Goal: Transaction & Acquisition: Download file/media

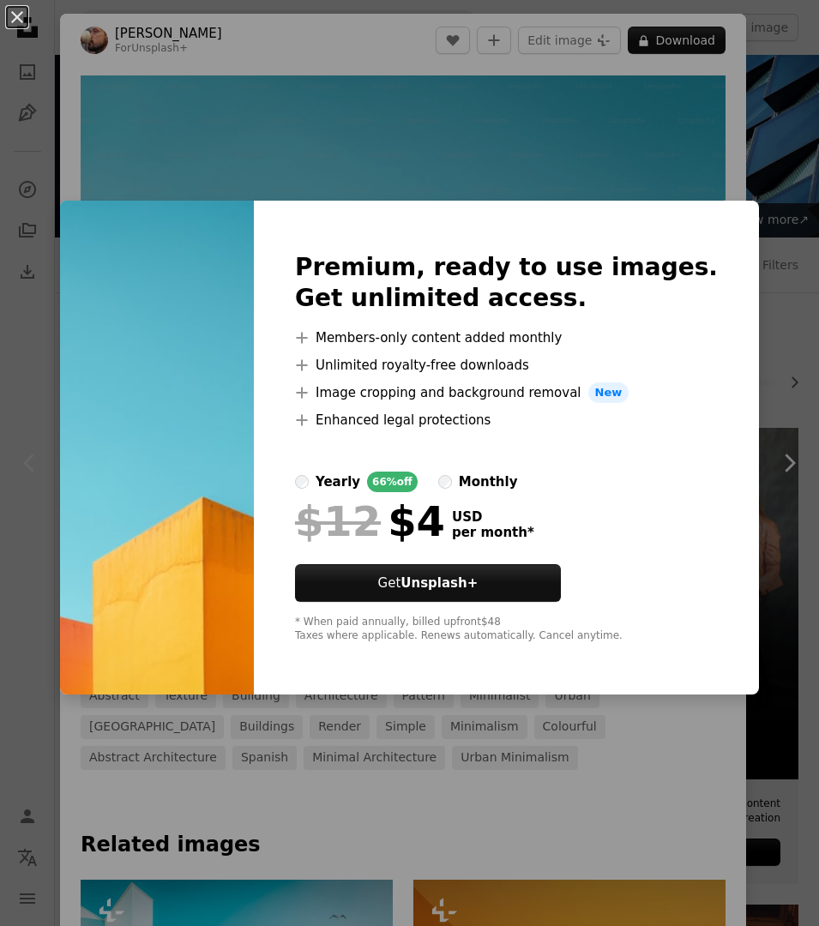
click at [630, 128] on div "An X shape Premium, ready to use images. Get unlimited access. A plus sign Memb…" at bounding box center [409, 463] width 819 height 926
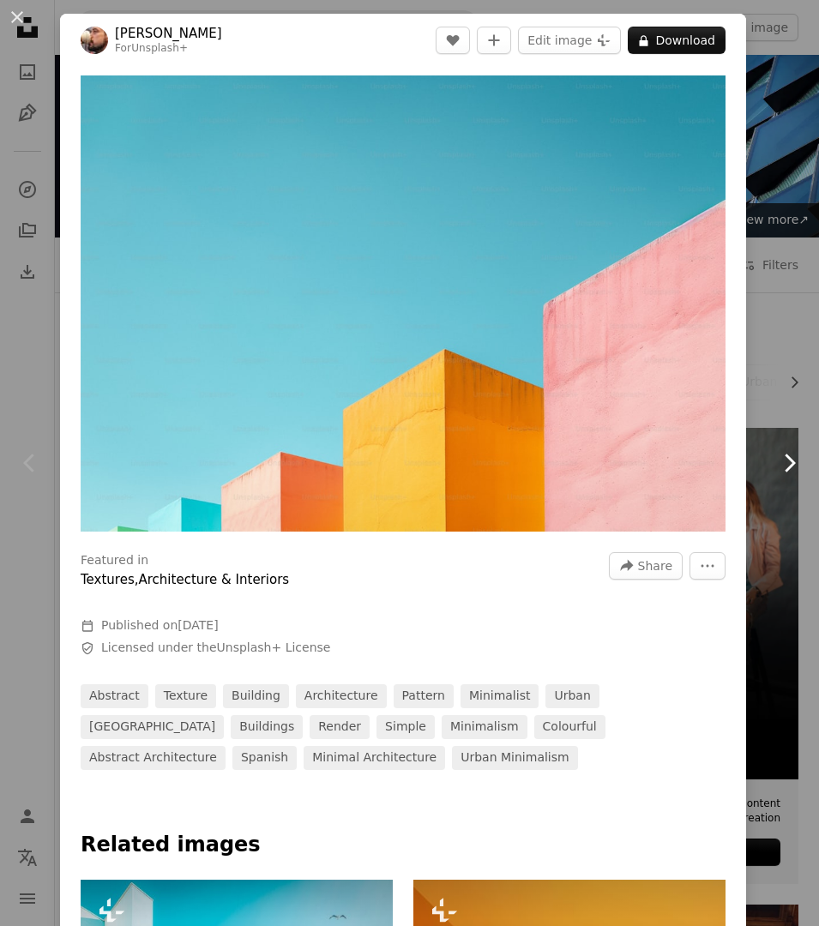
click at [782, 458] on icon "Chevron right" at bounding box center [788, 462] width 27 height 27
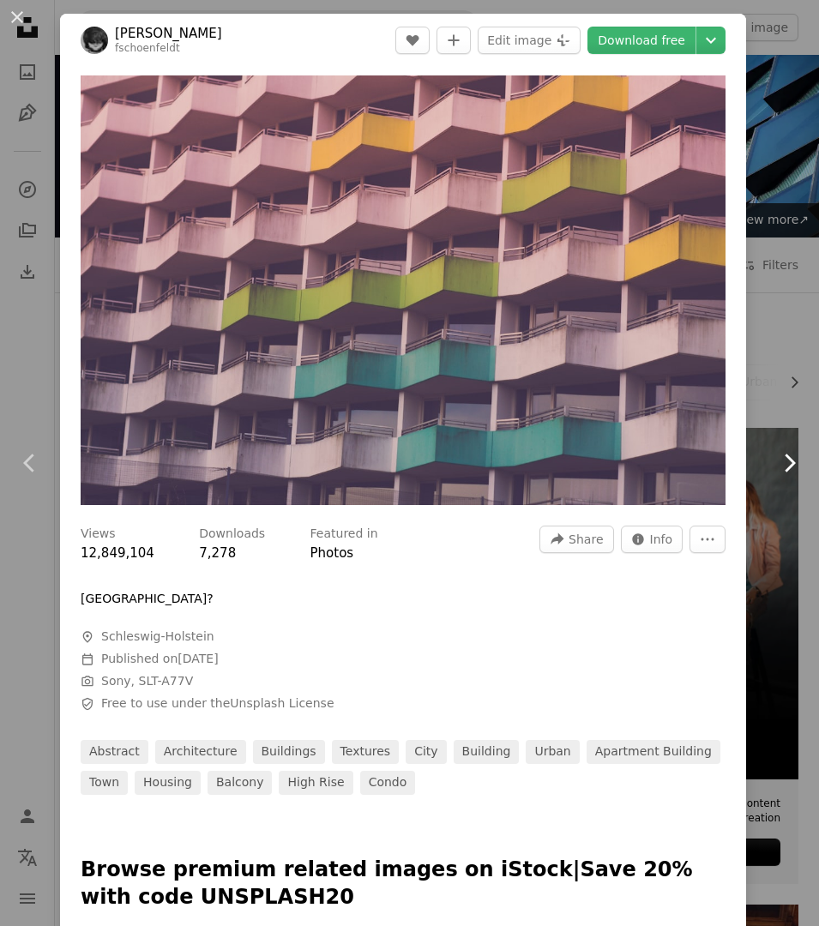
click at [782, 458] on icon "Chevron right" at bounding box center [788, 462] width 27 height 27
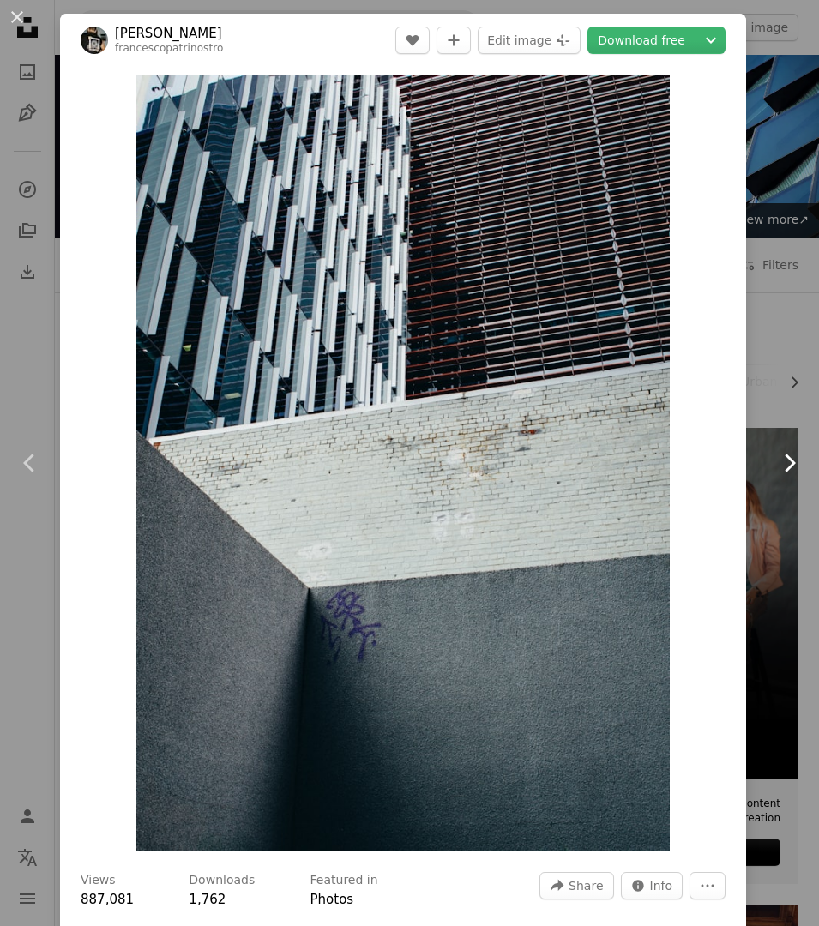
click at [782, 458] on icon "Chevron right" at bounding box center [788, 462] width 27 height 27
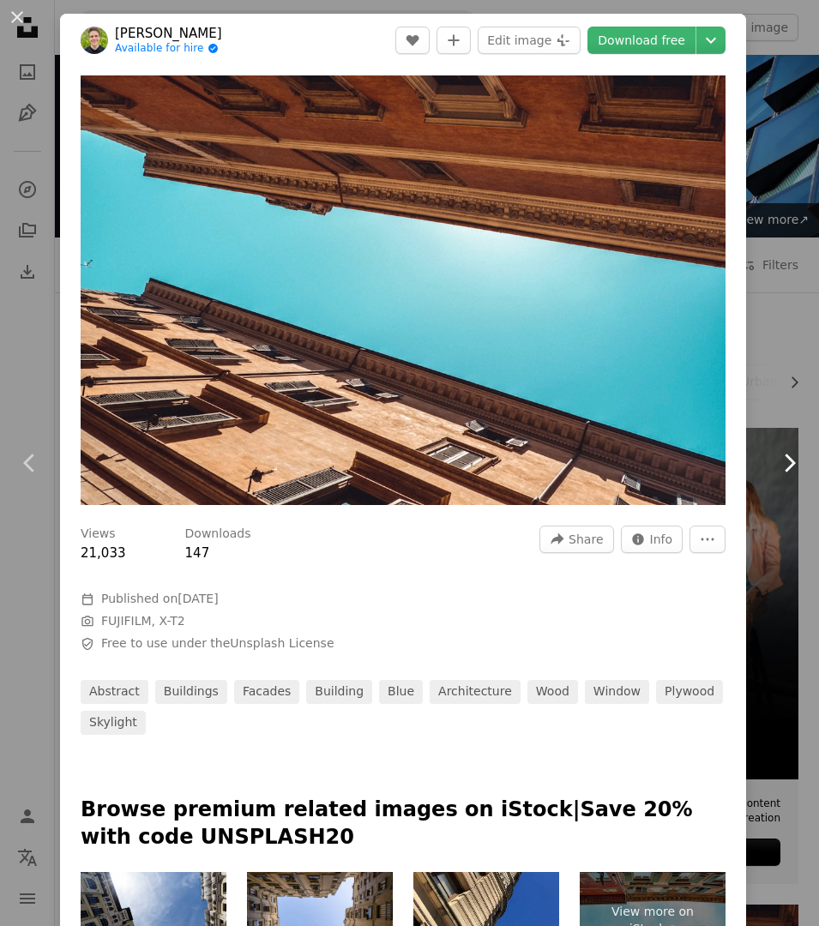
click at [782, 458] on icon "Chevron right" at bounding box center [788, 462] width 27 height 27
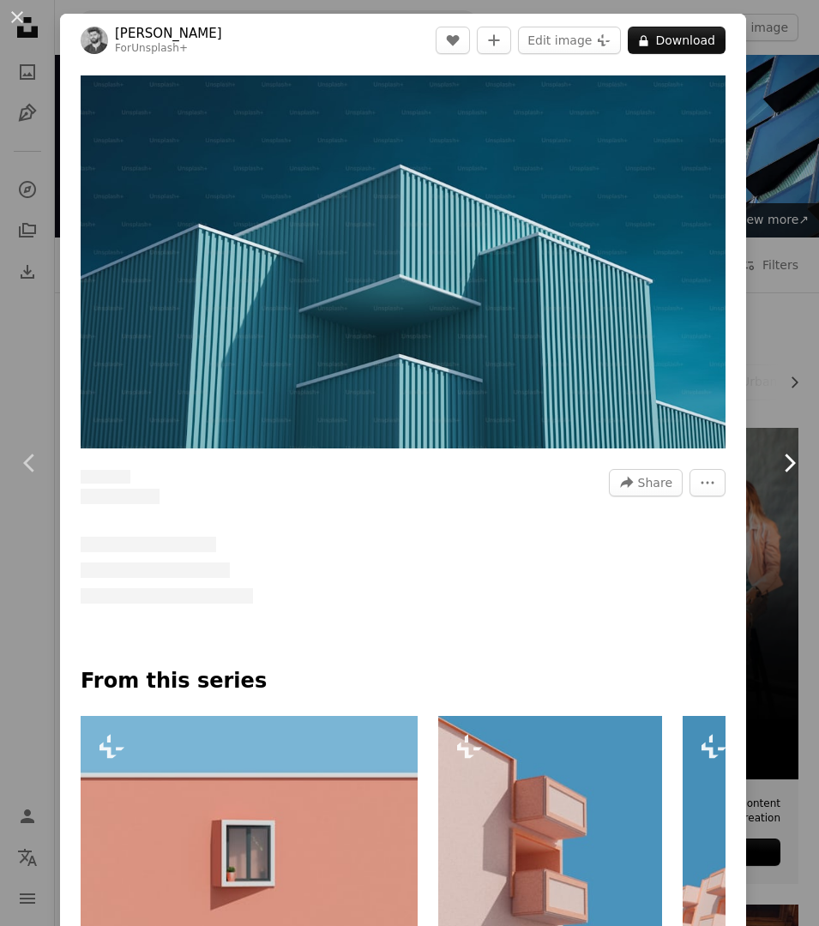
click at [782, 458] on icon "Chevron right" at bounding box center [788, 462] width 27 height 27
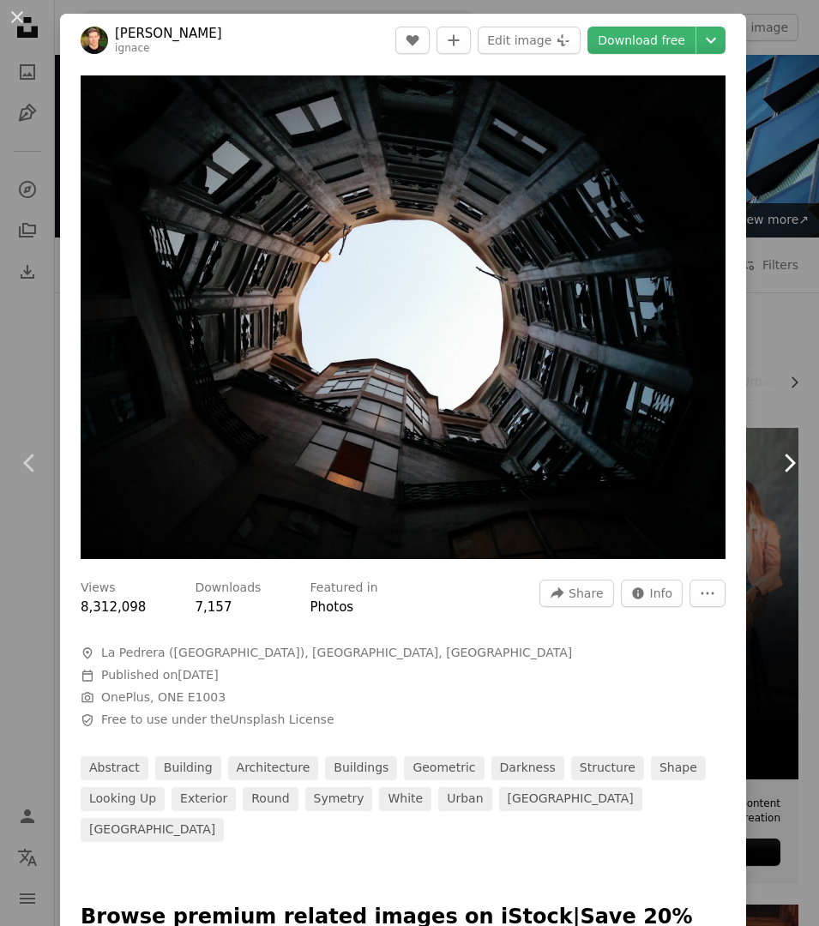
click at [782, 458] on icon "Chevron right" at bounding box center [788, 462] width 27 height 27
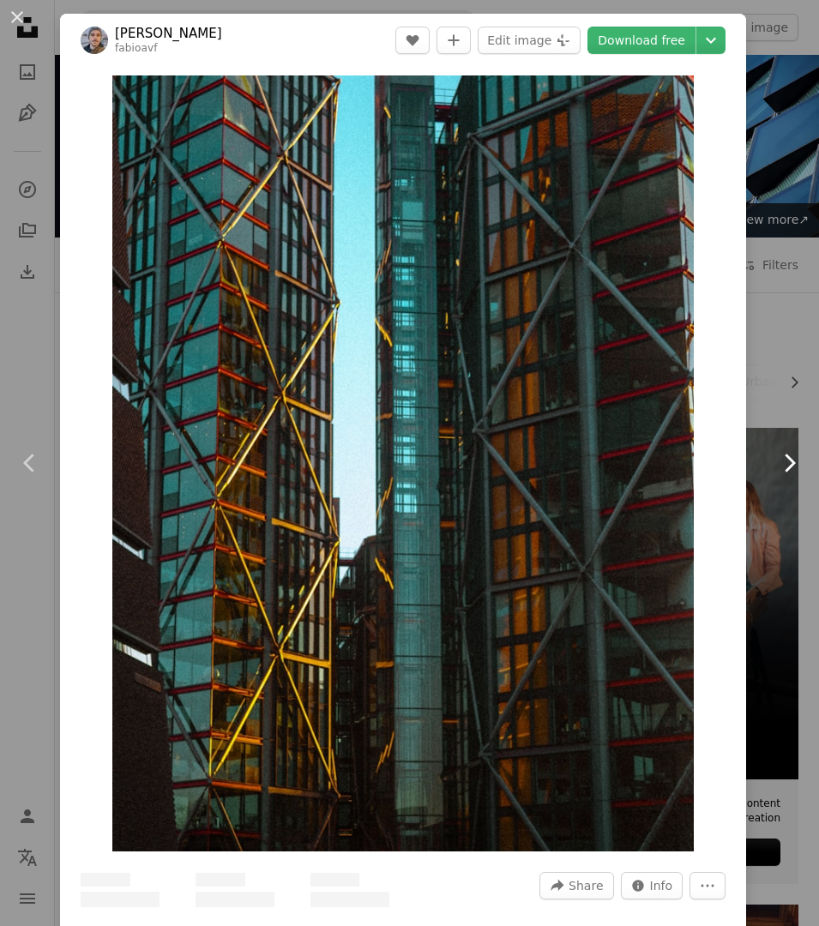
click at [782, 458] on icon "Chevron right" at bounding box center [788, 462] width 27 height 27
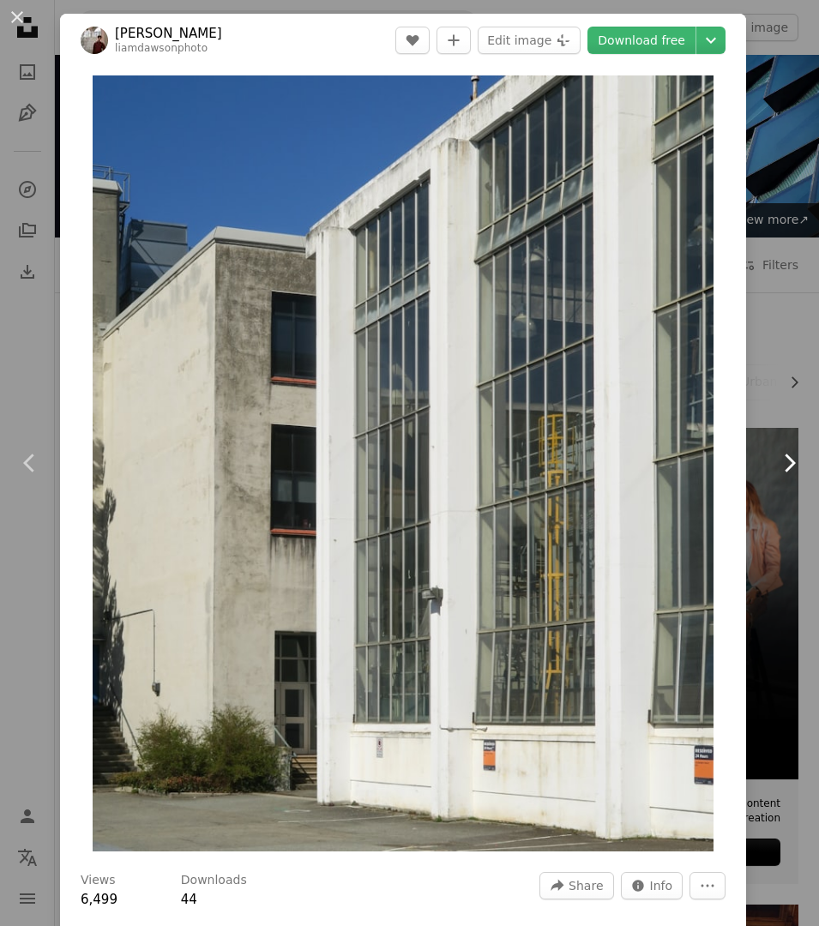
click at [782, 458] on icon "Chevron right" at bounding box center [788, 462] width 27 height 27
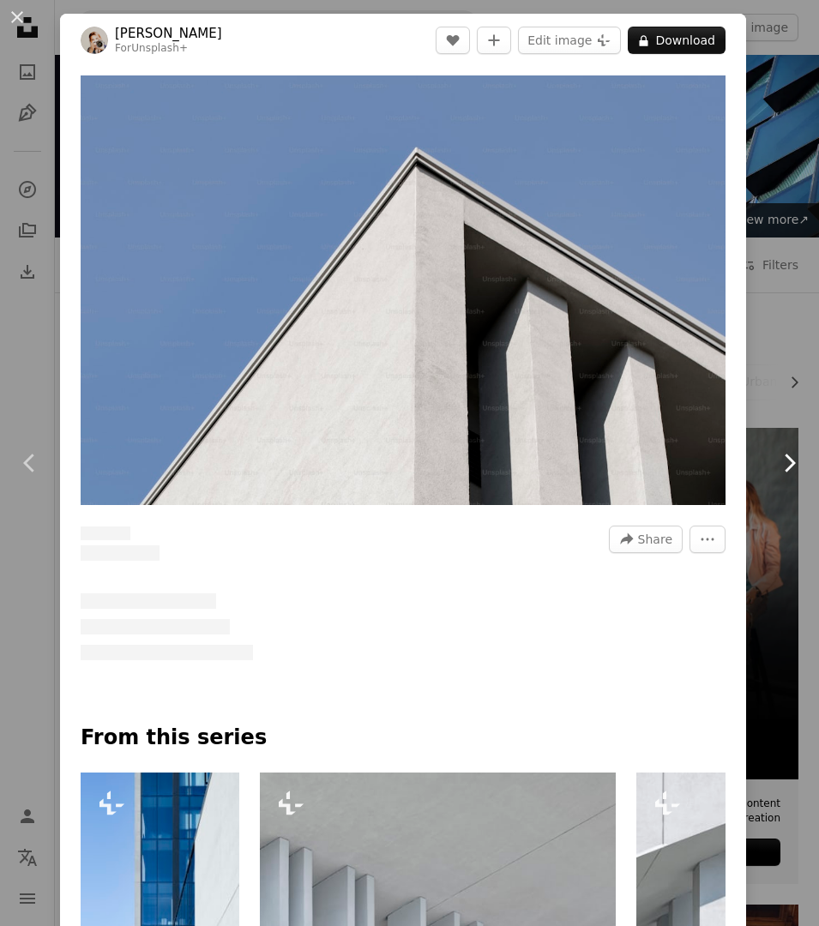
click at [782, 458] on icon "Chevron right" at bounding box center [788, 462] width 27 height 27
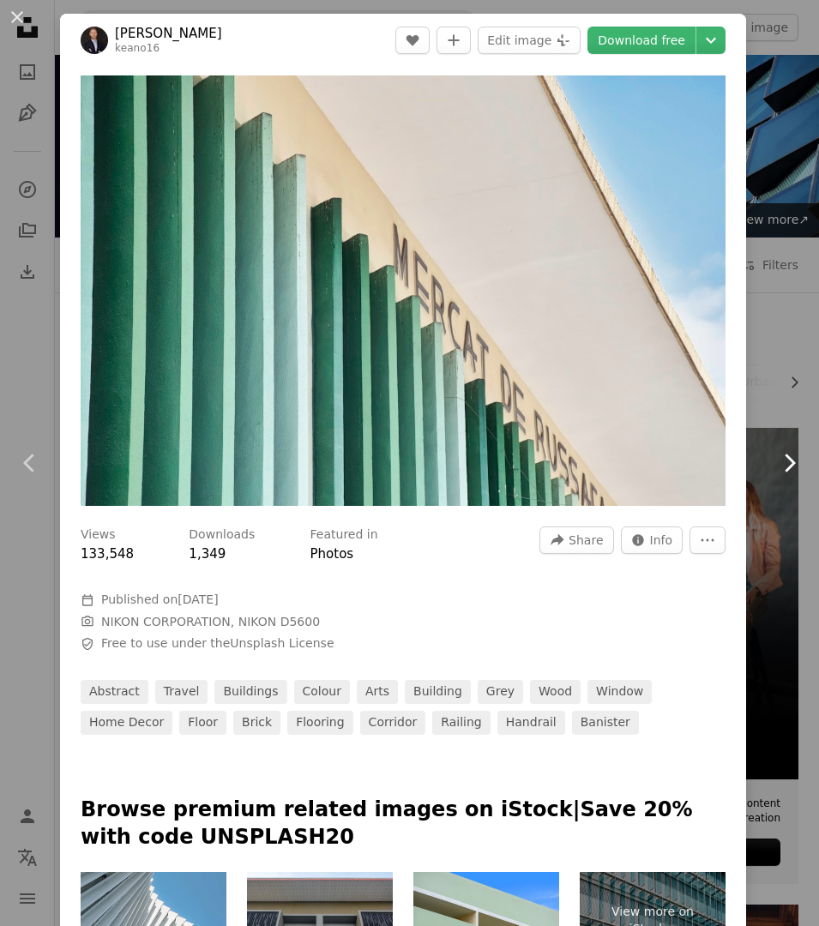
click at [782, 458] on icon "Chevron right" at bounding box center [788, 462] width 27 height 27
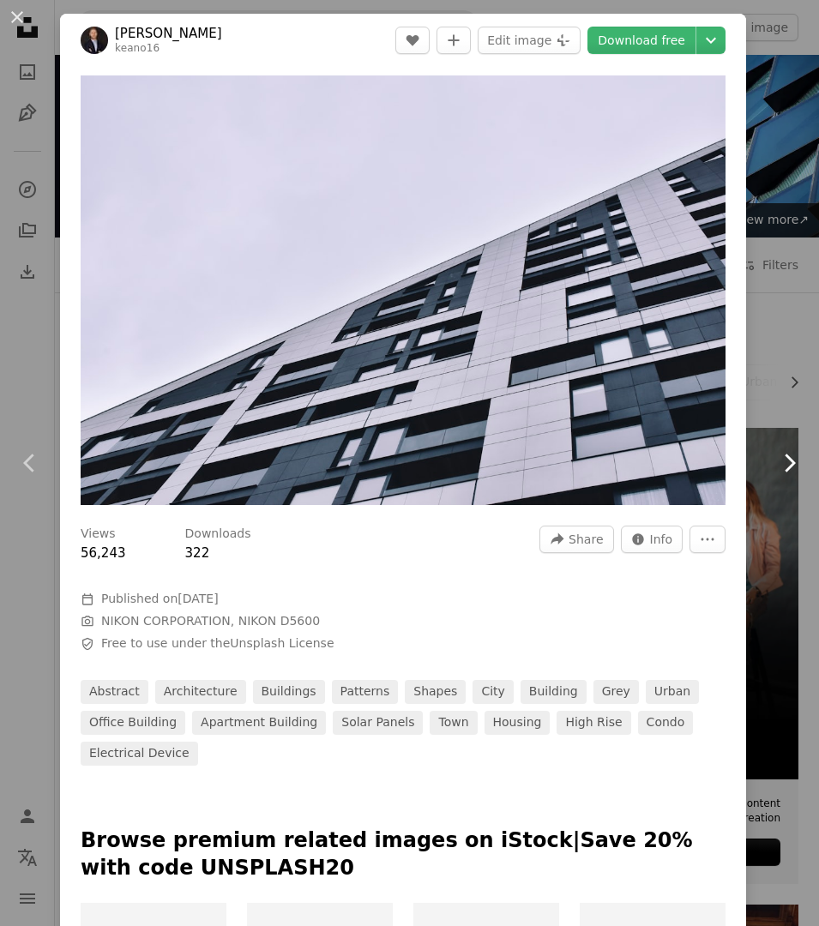
click at [782, 458] on icon "Chevron right" at bounding box center [788, 462] width 27 height 27
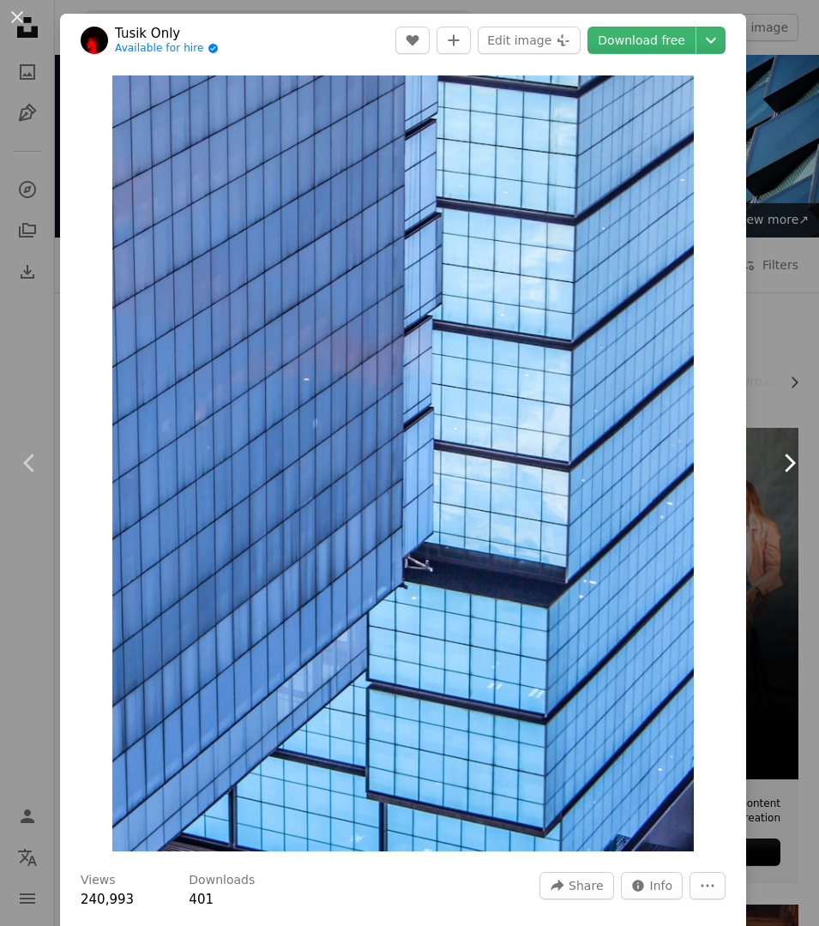
click at [782, 458] on icon "Chevron right" at bounding box center [788, 462] width 27 height 27
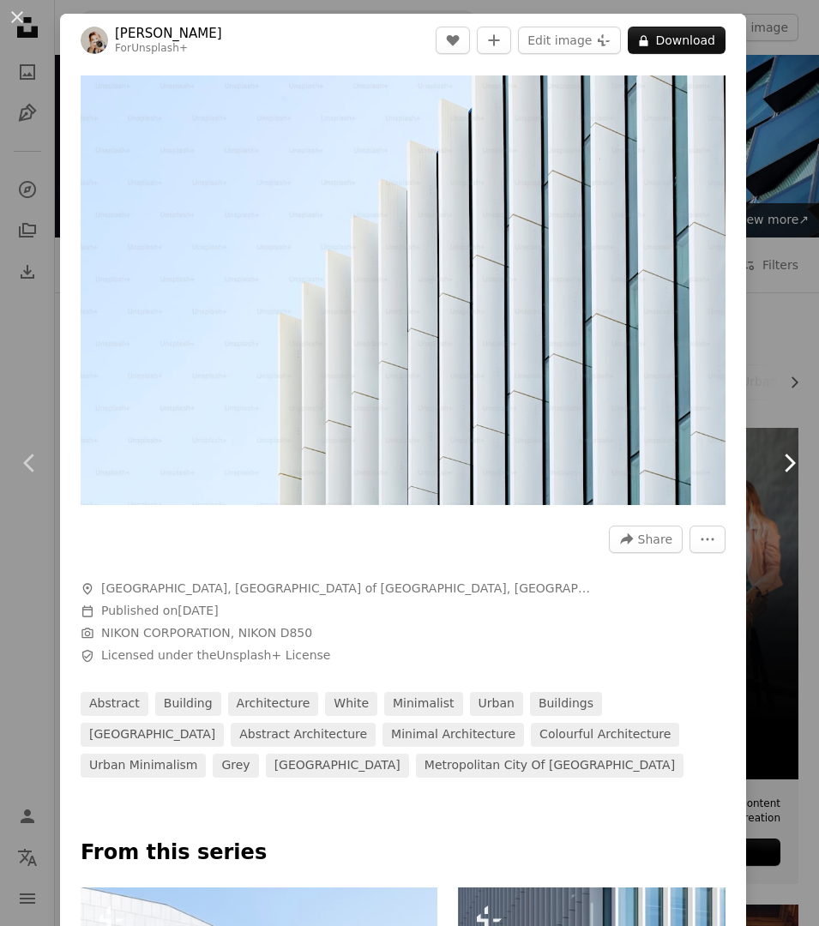
click at [782, 458] on icon "Chevron right" at bounding box center [788, 462] width 27 height 27
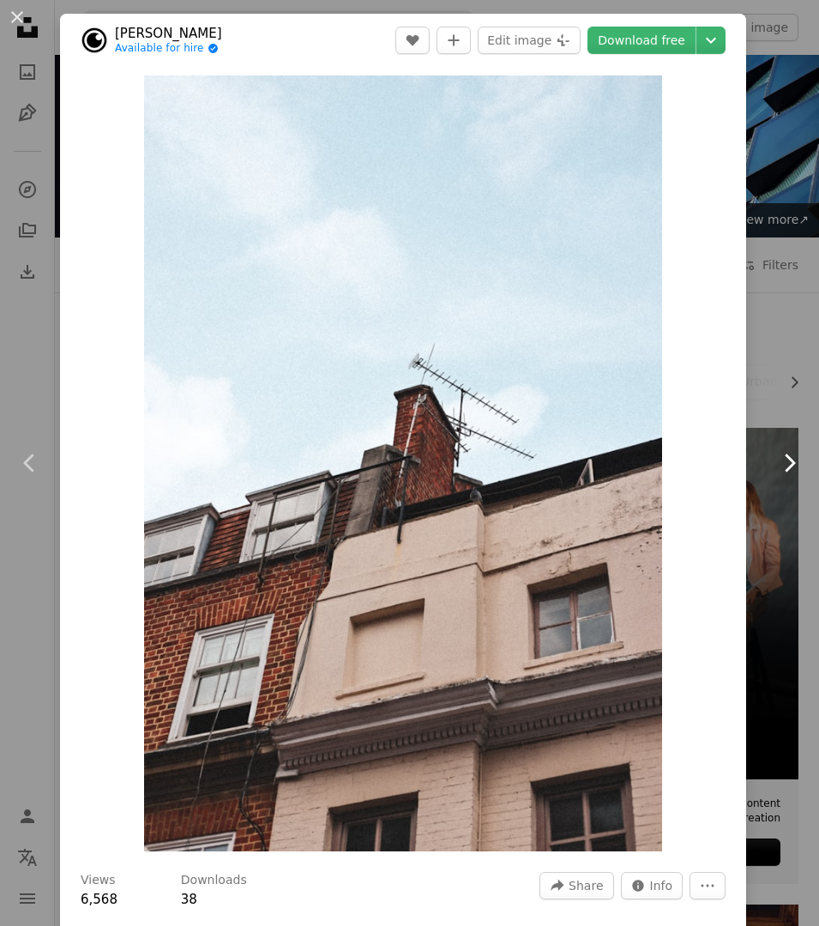
click at [782, 458] on icon "Chevron right" at bounding box center [788, 462] width 27 height 27
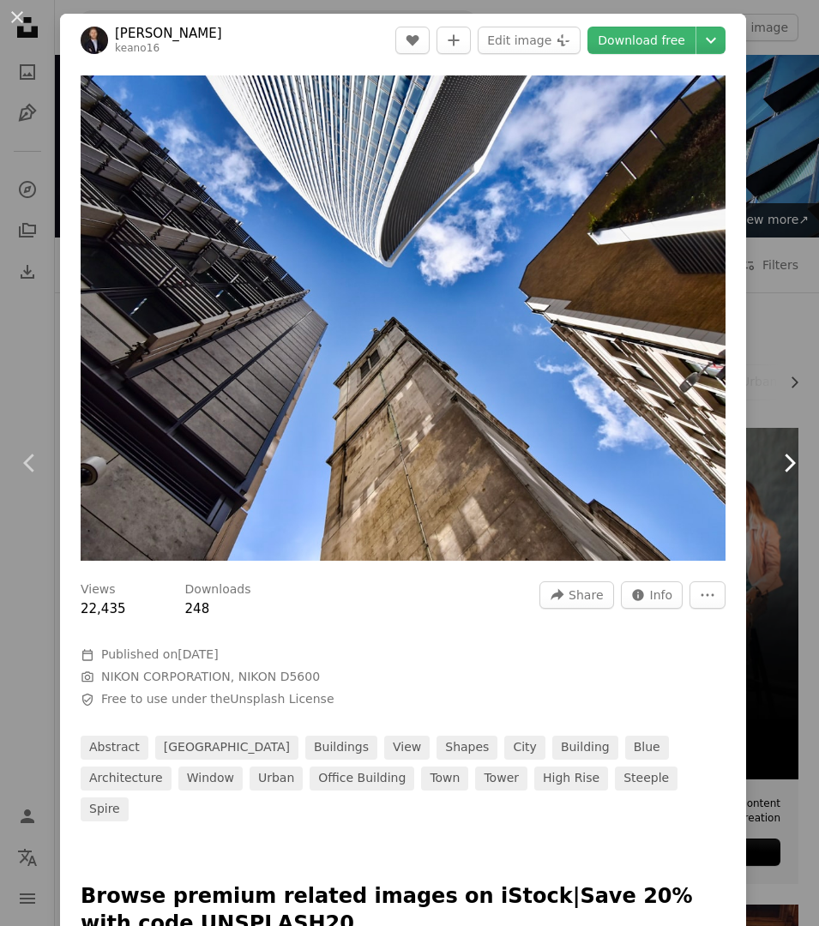
click at [782, 458] on icon "Chevron right" at bounding box center [788, 462] width 27 height 27
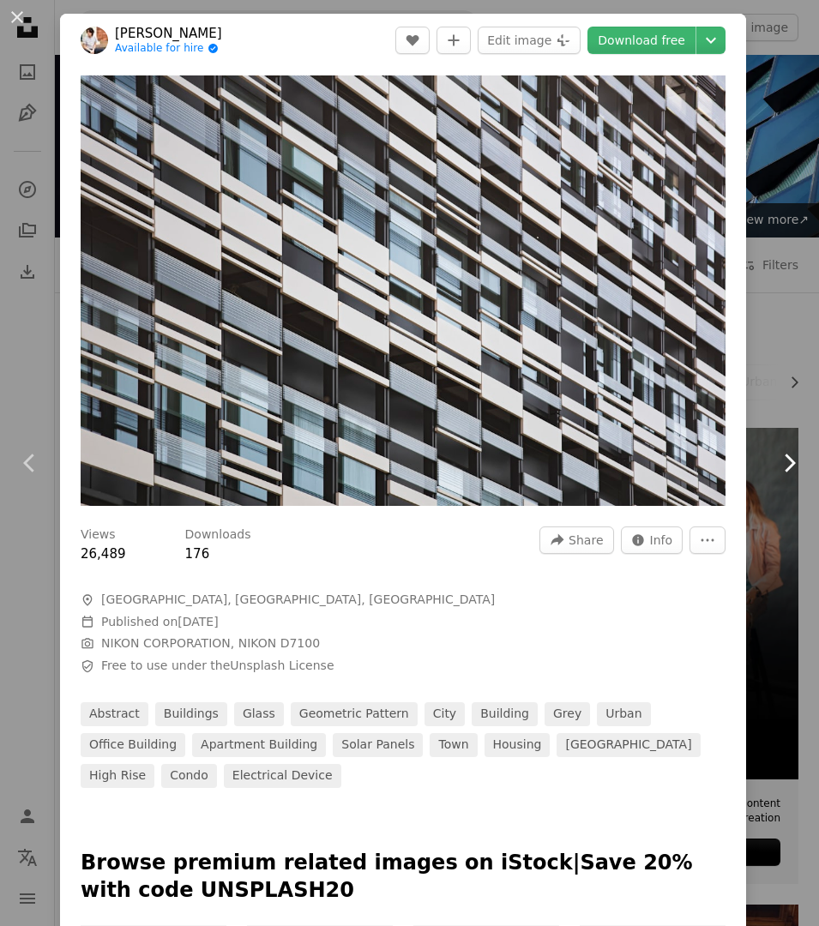
click at [782, 458] on icon "Chevron right" at bounding box center [788, 462] width 27 height 27
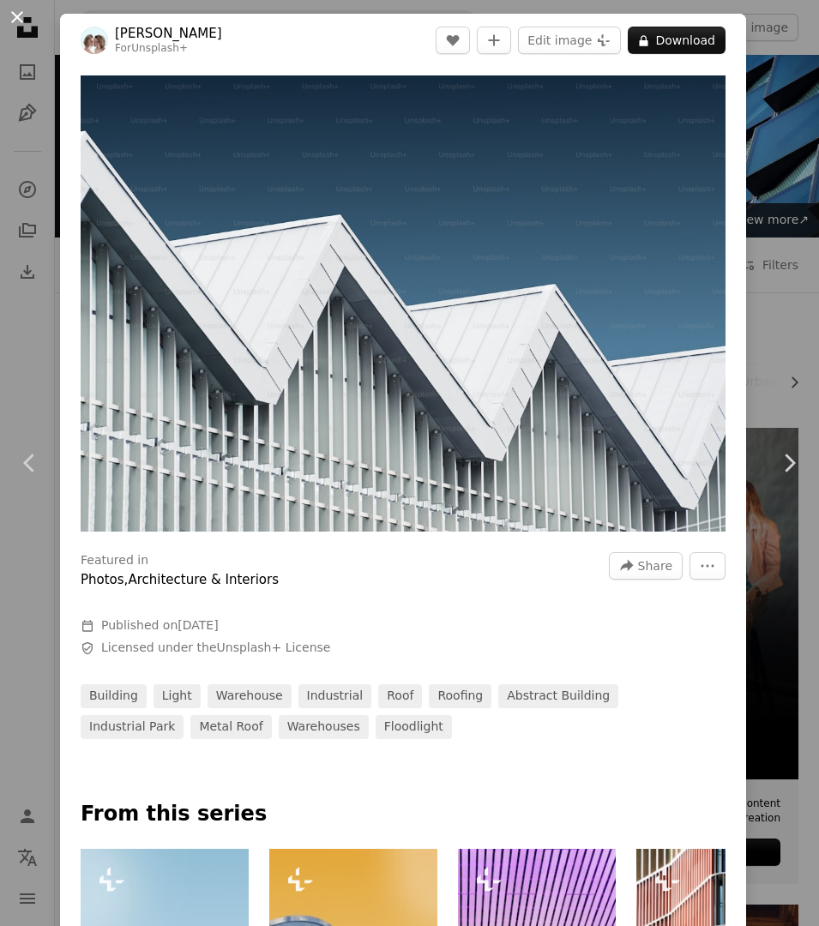
click at [14, 15] on button "An X shape" at bounding box center [17, 17] width 21 height 21
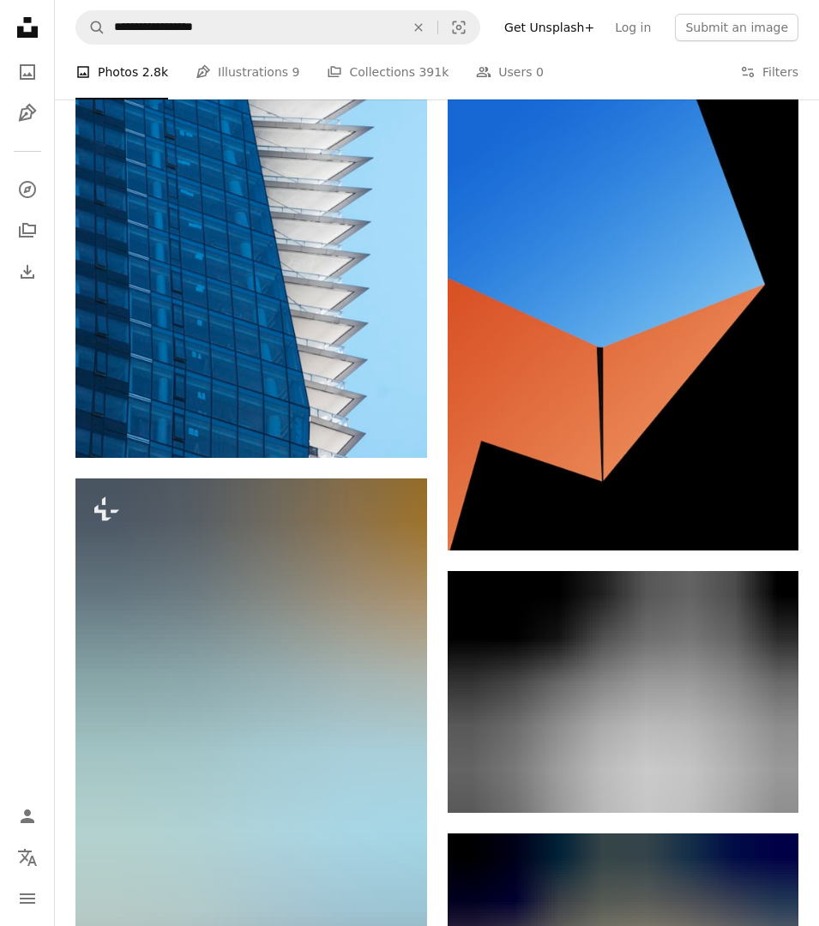
scroll to position [3604, 0]
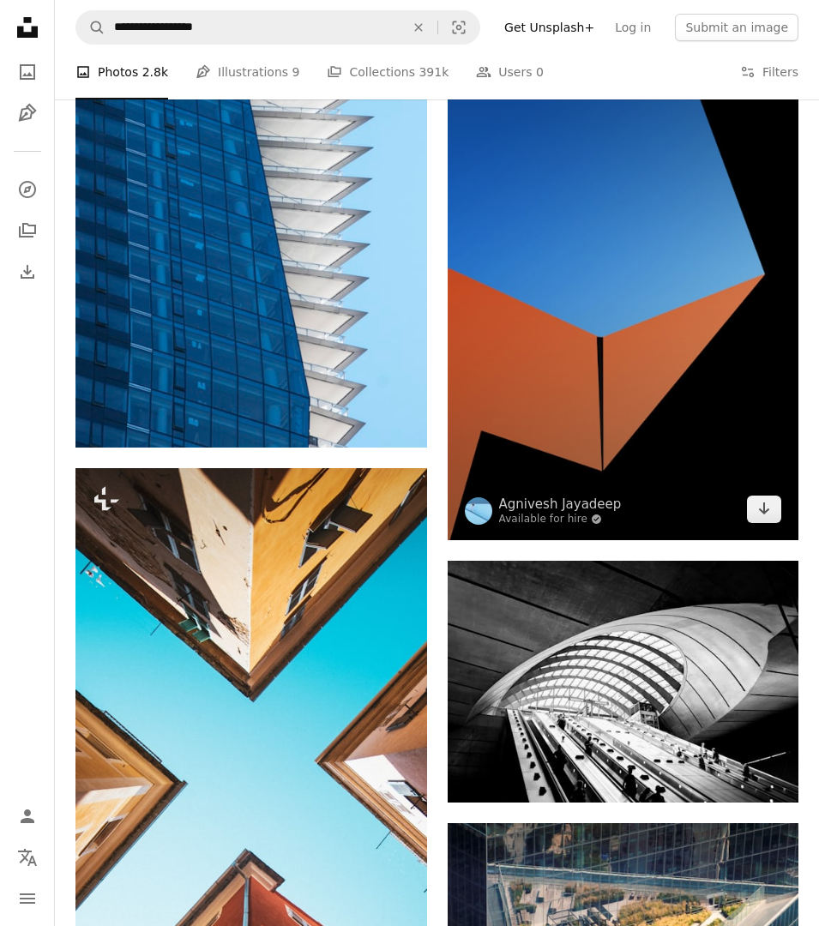
click at [587, 337] on img at bounding box center [622, 288] width 351 height 504
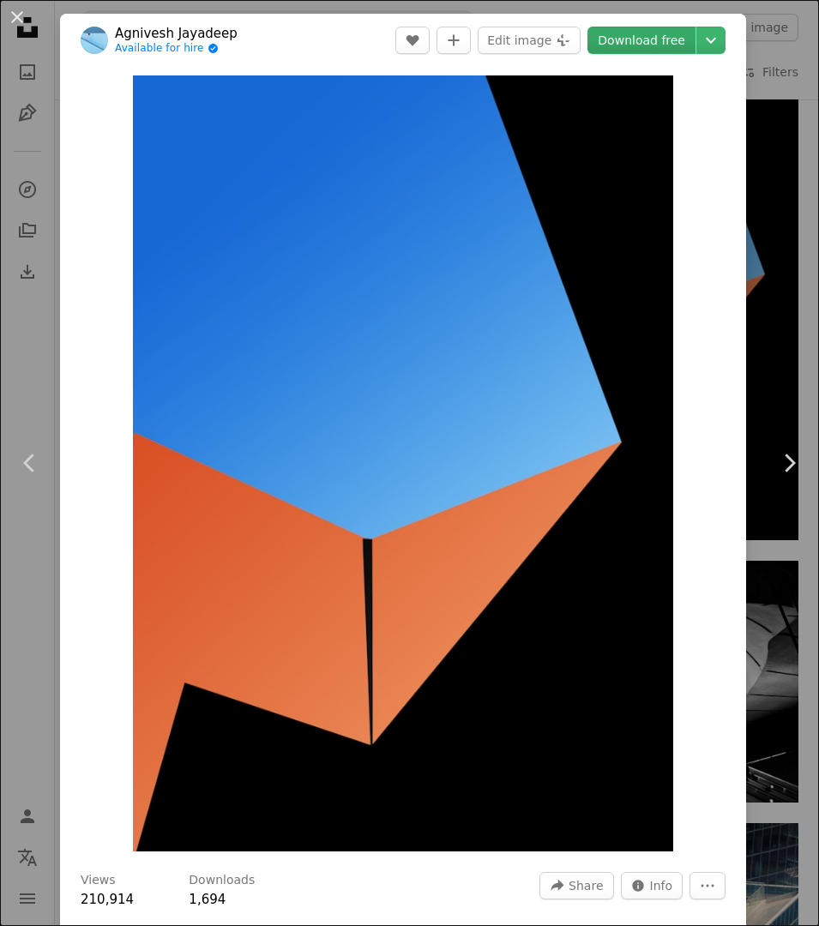
click at [652, 44] on link "Download free" at bounding box center [641, 40] width 108 height 27
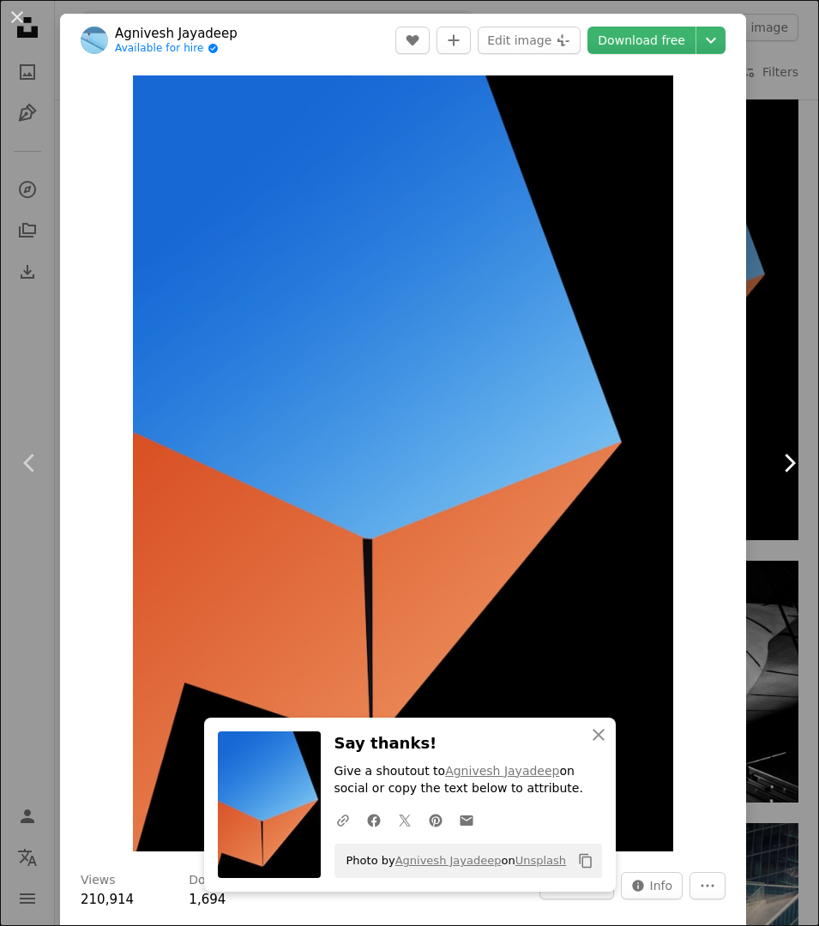
click at [784, 469] on icon "Chevron right" at bounding box center [788, 462] width 27 height 27
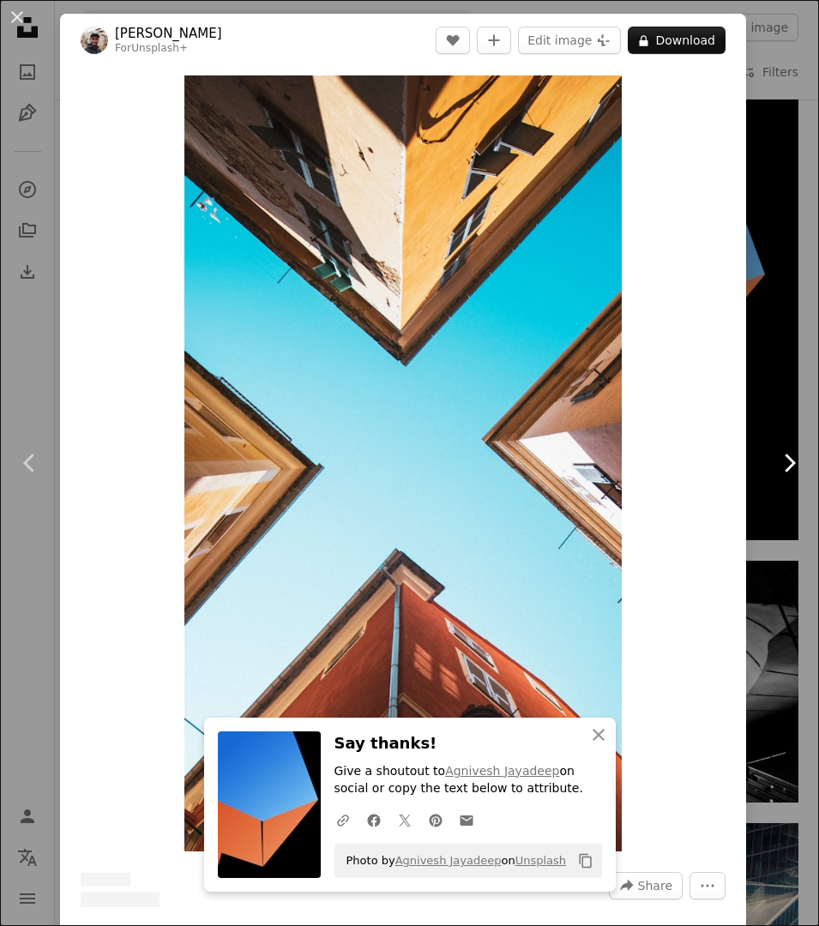
click at [784, 469] on icon "Chevron right" at bounding box center [788, 462] width 27 height 27
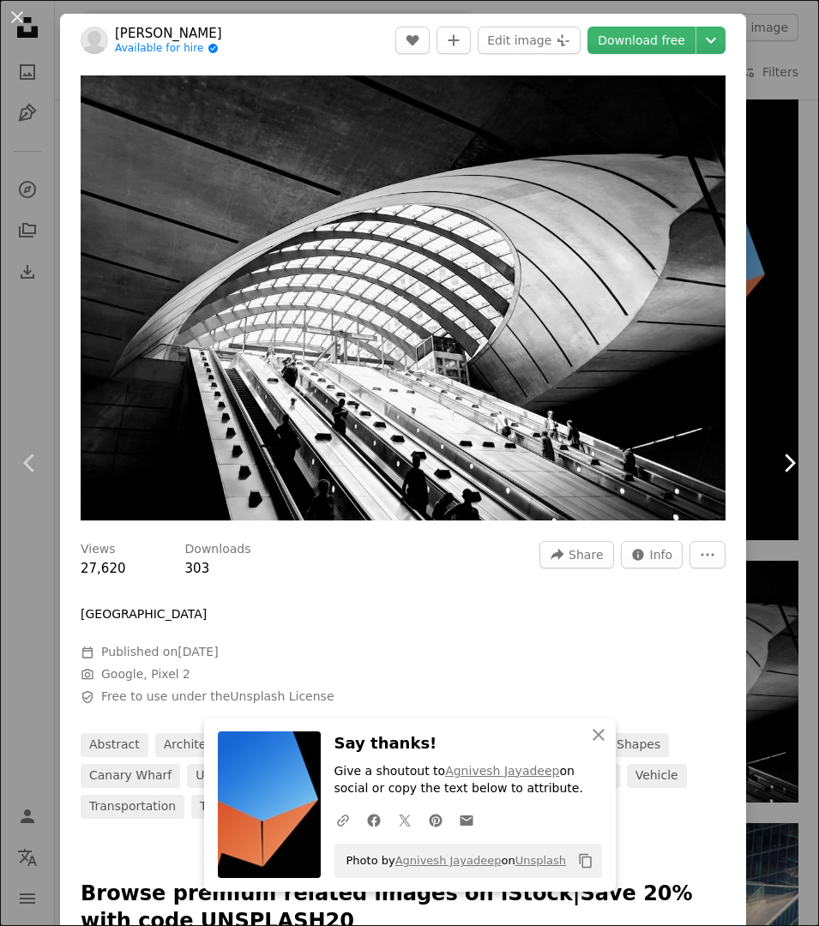
click at [784, 469] on icon "Chevron right" at bounding box center [788, 462] width 27 height 27
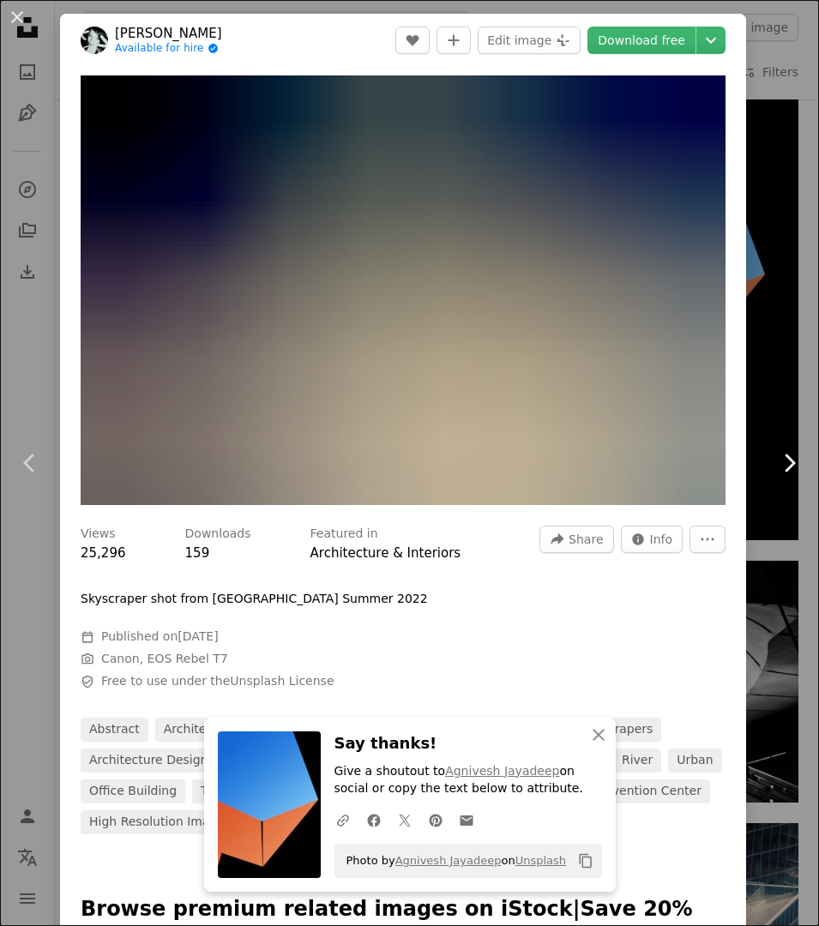
click at [784, 469] on icon "Chevron right" at bounding box center [788, 462] width 27 height 27
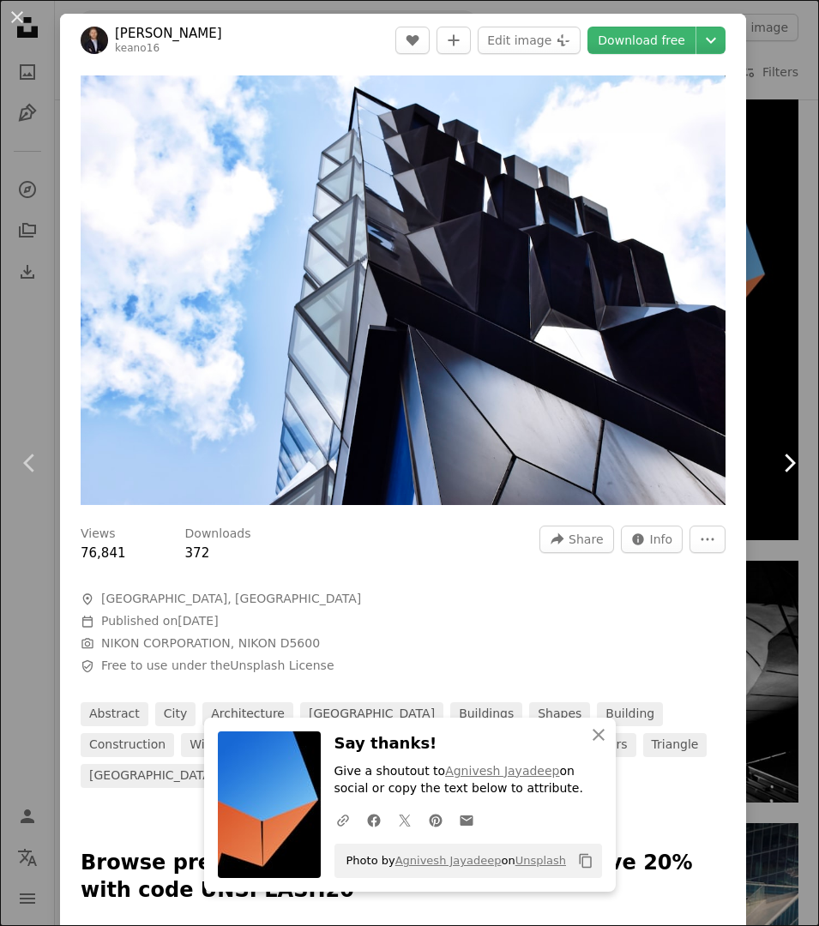
click at [784, 469] on icon "Chevron right" at bounding box center [788, 462] width 27 height 27
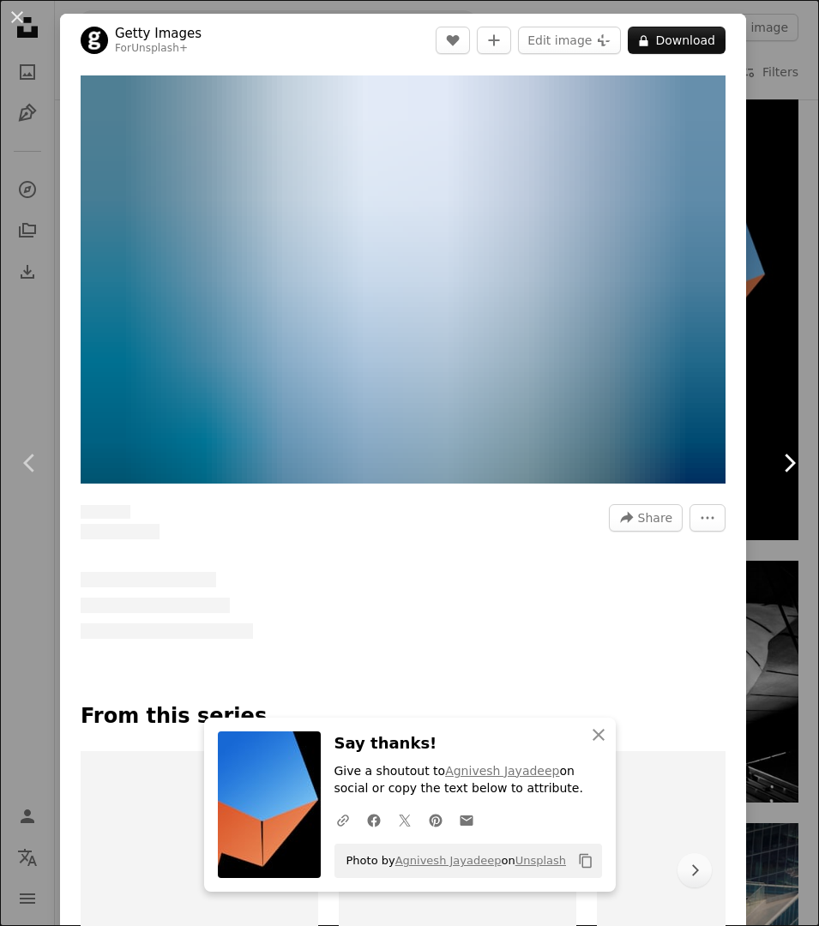
click at [784, 469] on icon "Chevron right" at bounding box center [788, 462] width 27 height 27
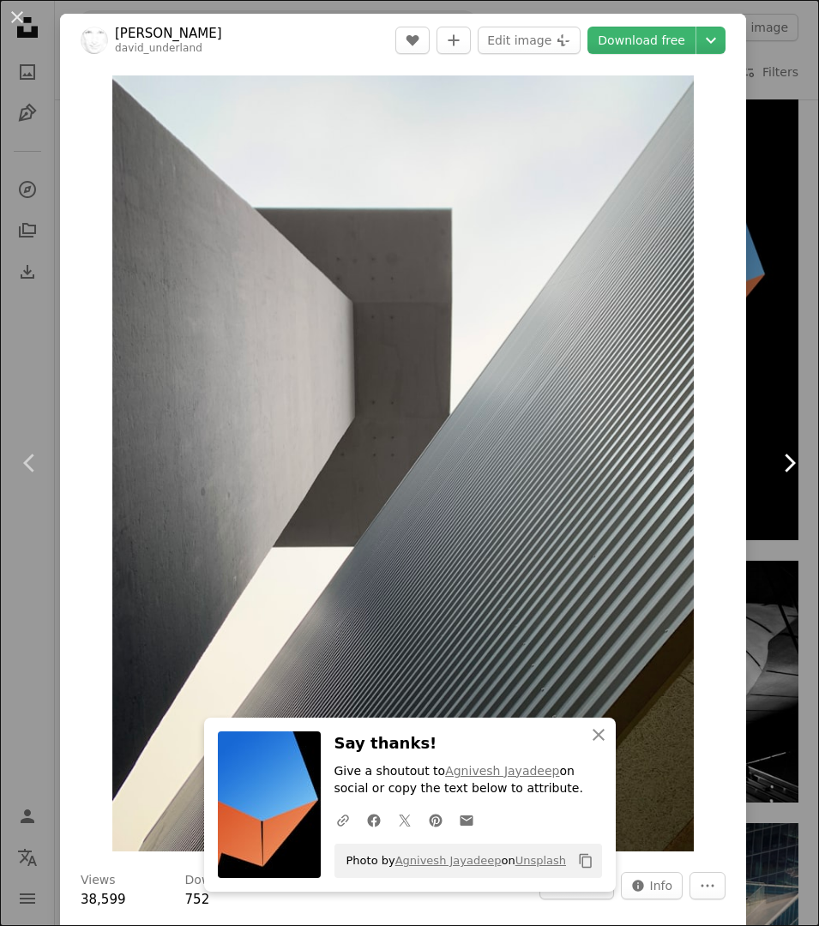
click at [784, 469] on icon "Chevron right" at bounding box center [788, 462] width 27 height 27
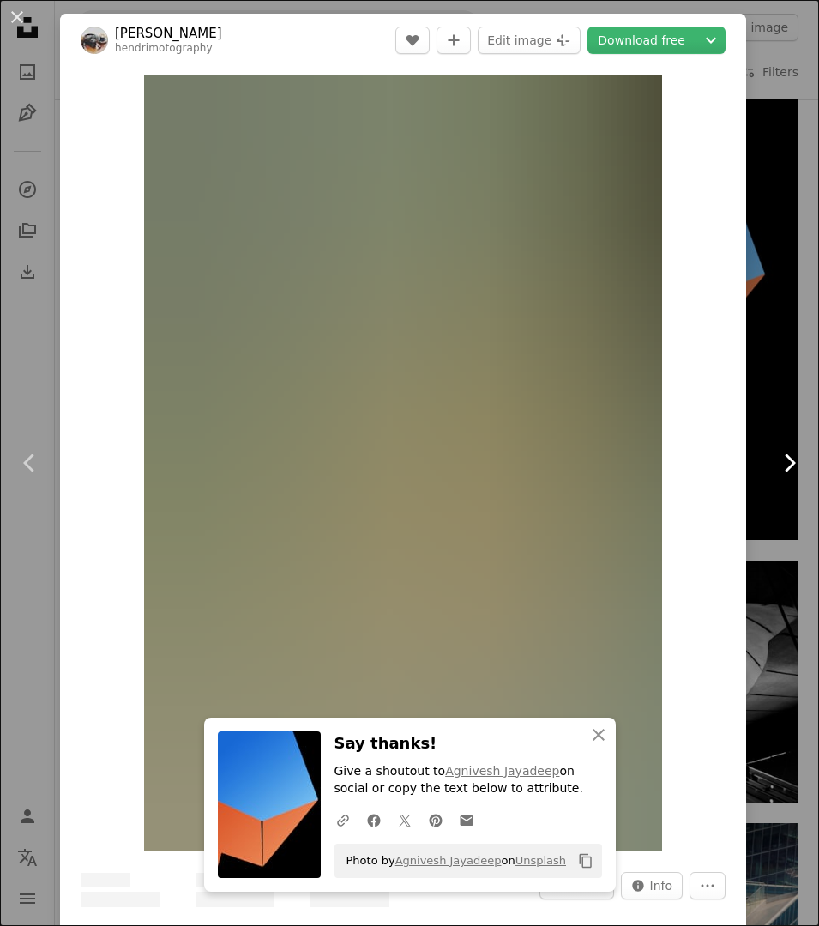
click at [784, 469] on icon "Chevron right" at bounding box center [788, 462] width 27 height 27
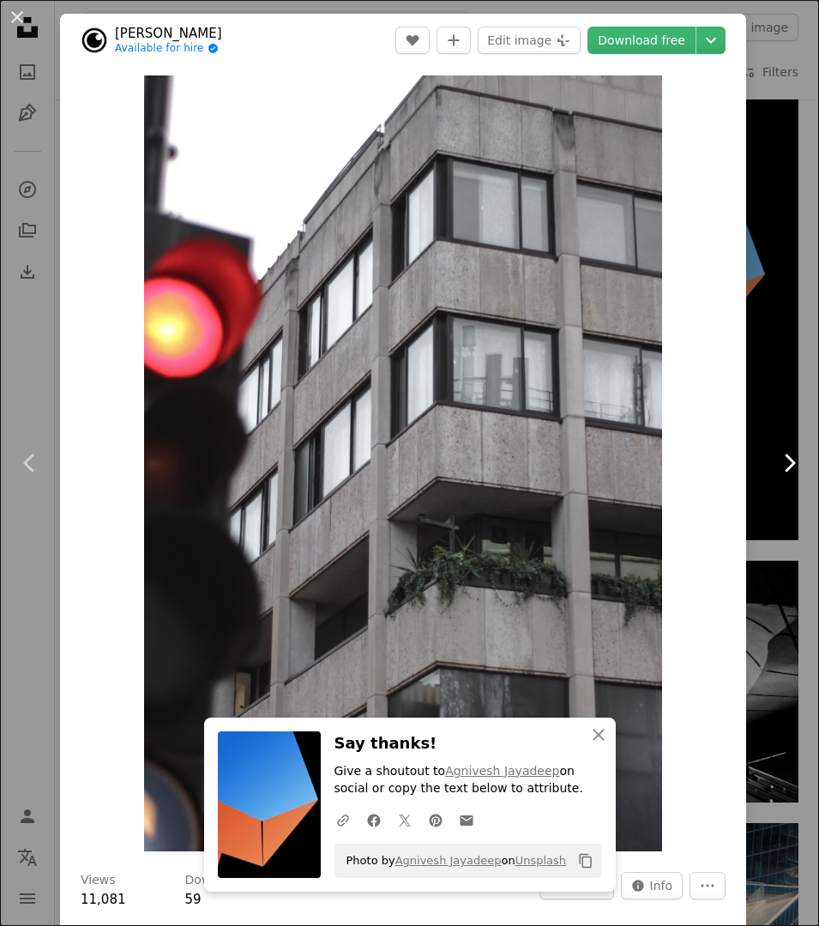
click at [784, 469] on icon "Chevron right" at bounding box center [788, 462] width 27 height 27
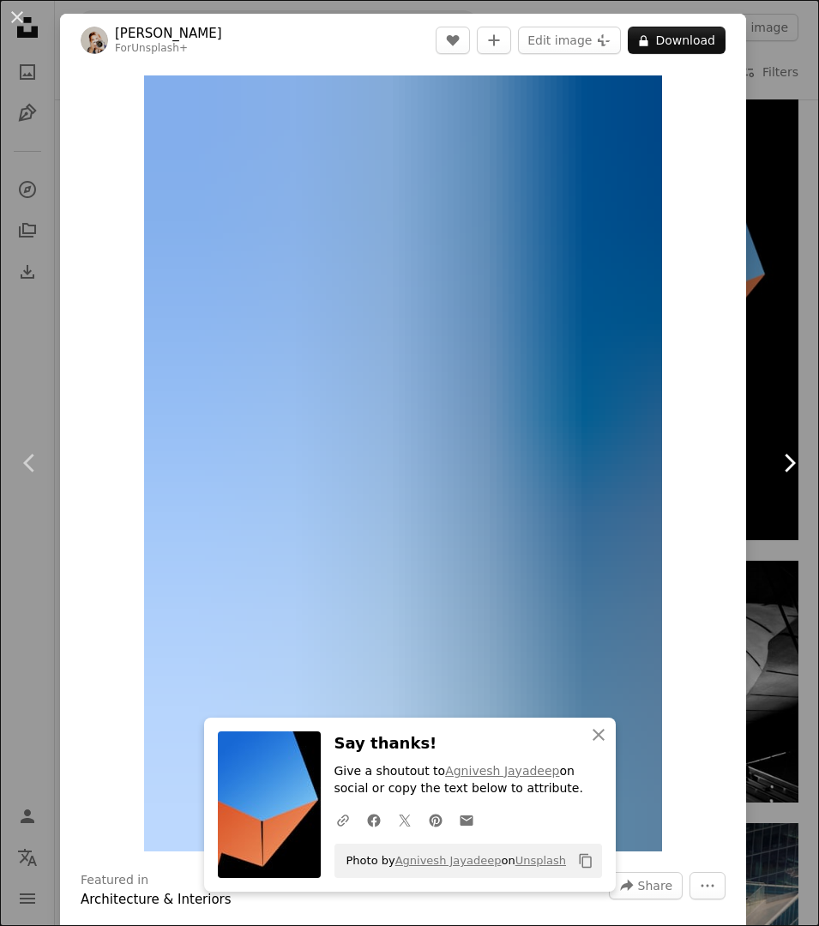
click at [784, 469] on icon "Chevron right" at bounding box center [788, 462] width 27 height 27
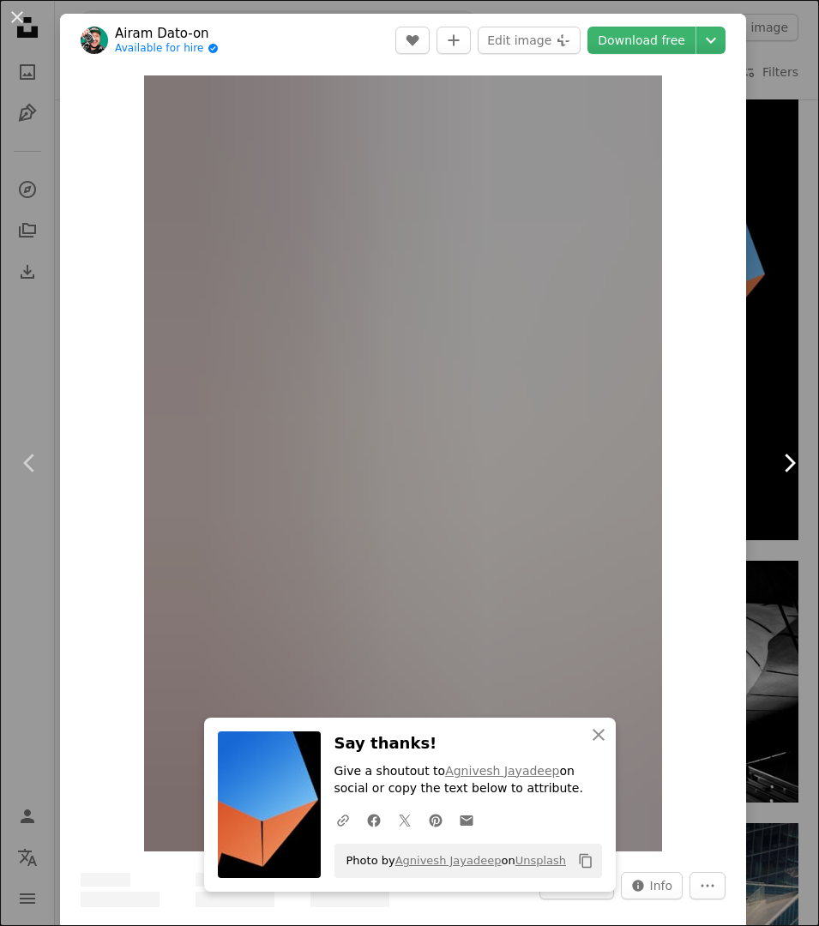
click at [784, 469] on icon "Chevron right" at bounding box center [788, 462] width 27 height 27
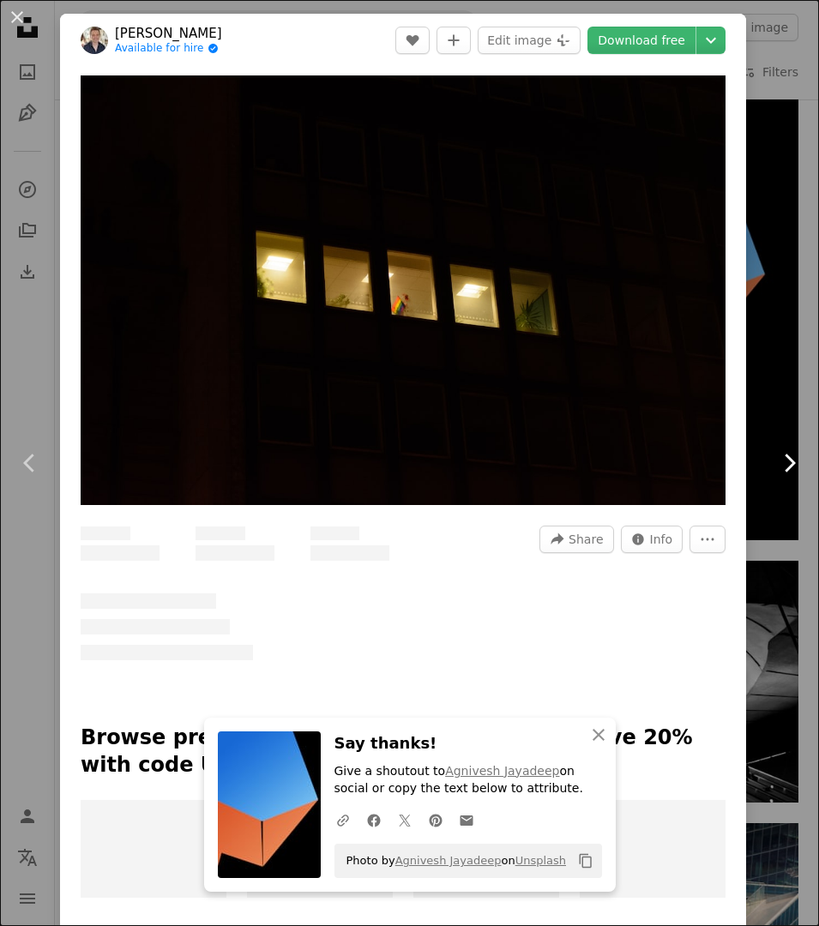
click at [784, 469] on icon "Chevron right" at bounding box center [788, 462] width 27 height 27
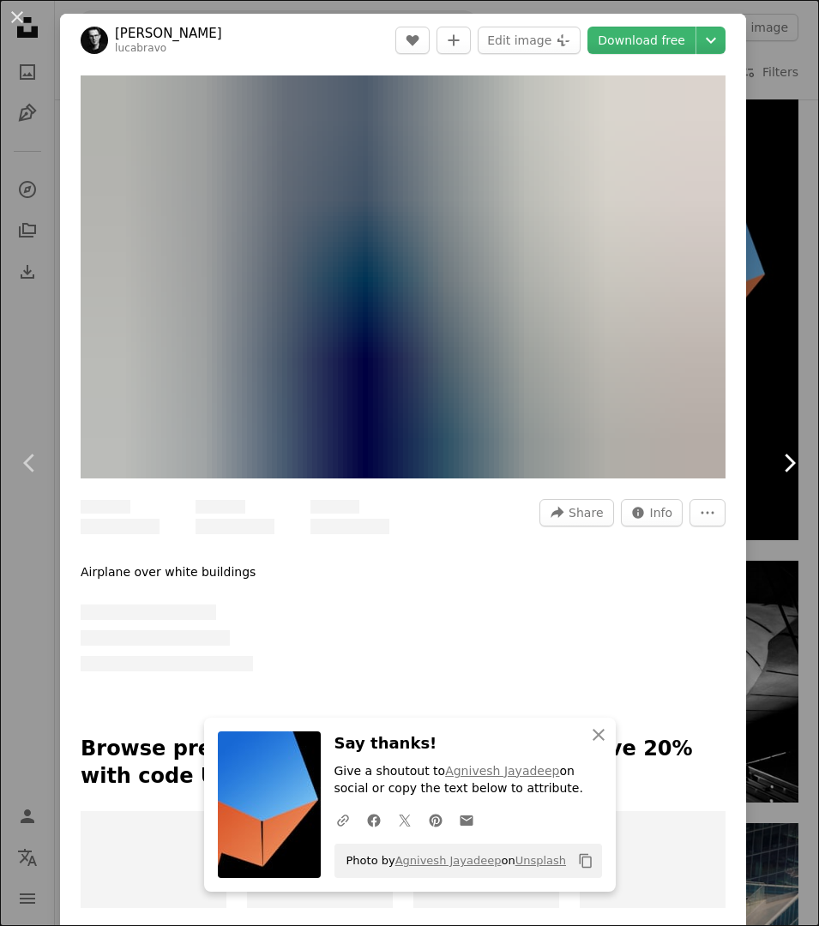
click at [784, 469] on icon "Chevron right" at bounding box center [788, 462] width 27 height 27
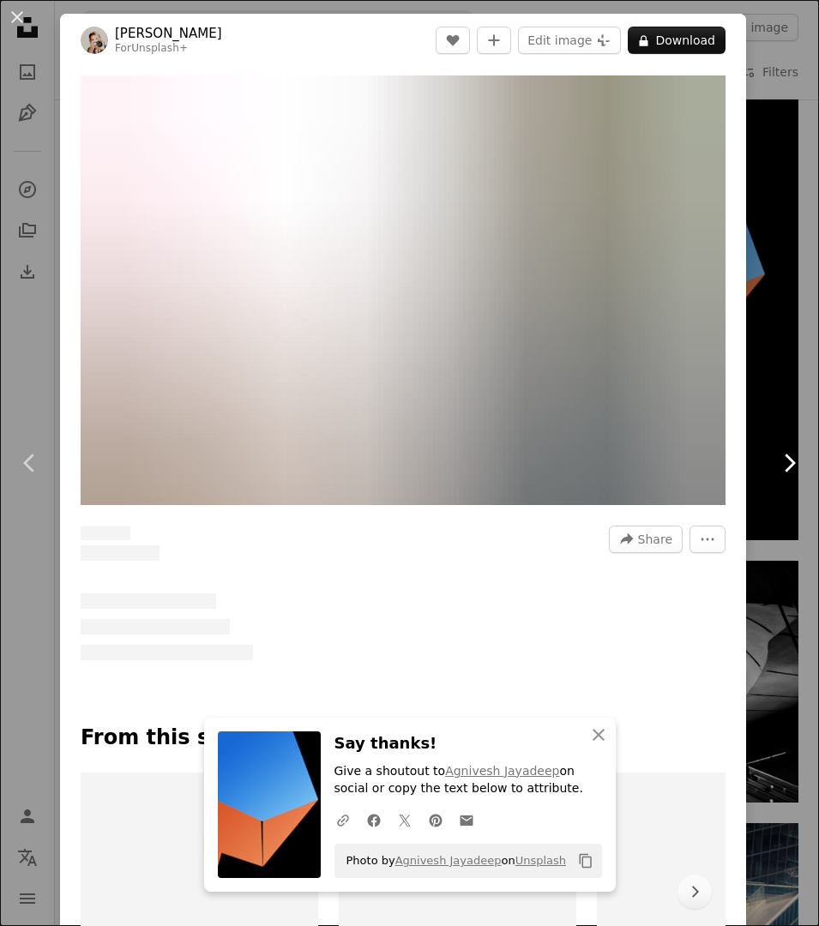
click at [784, 469] on icon "Chevron right" at bounding box center [788, 462] width 27 height 27
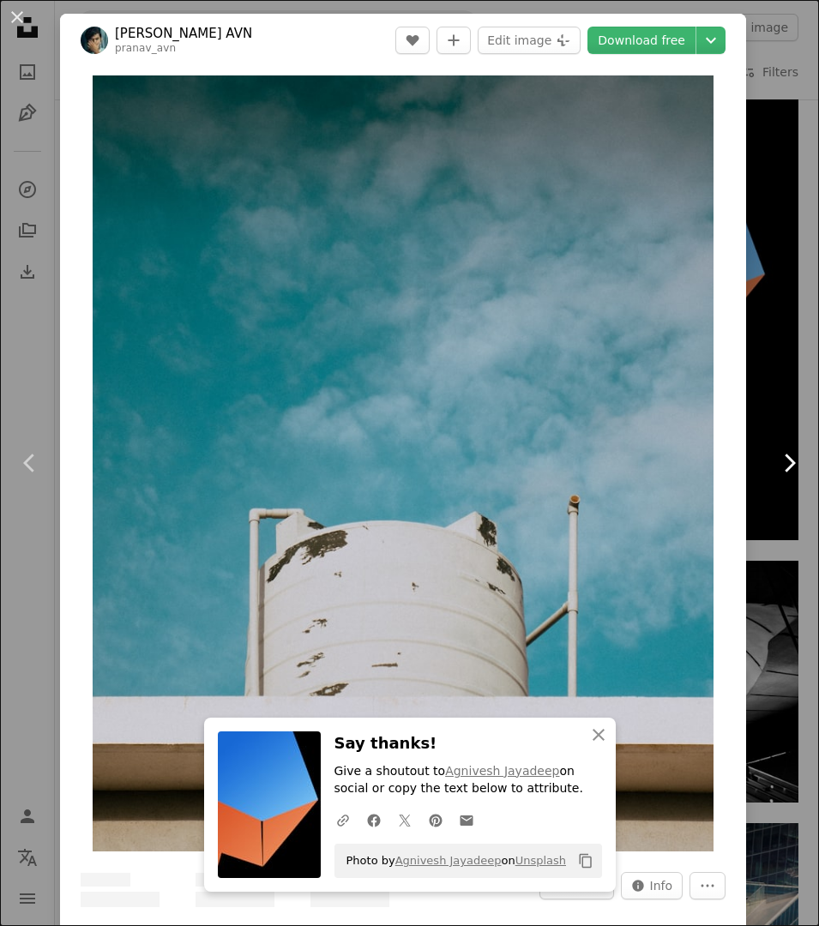
click at [784, 469] on icon "Chevron right" at bounding box center [788, 462] width 27 height 27
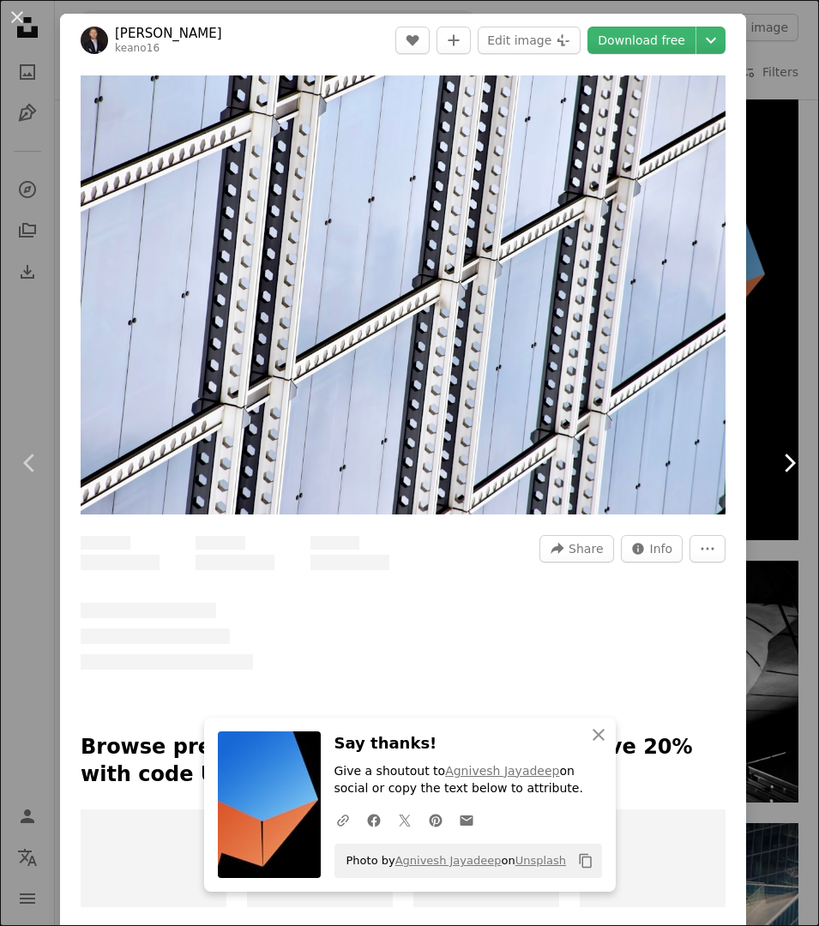
click at [784, 469] on icon "Chevron right" at bounding box center [788, 462] width 27 height 27
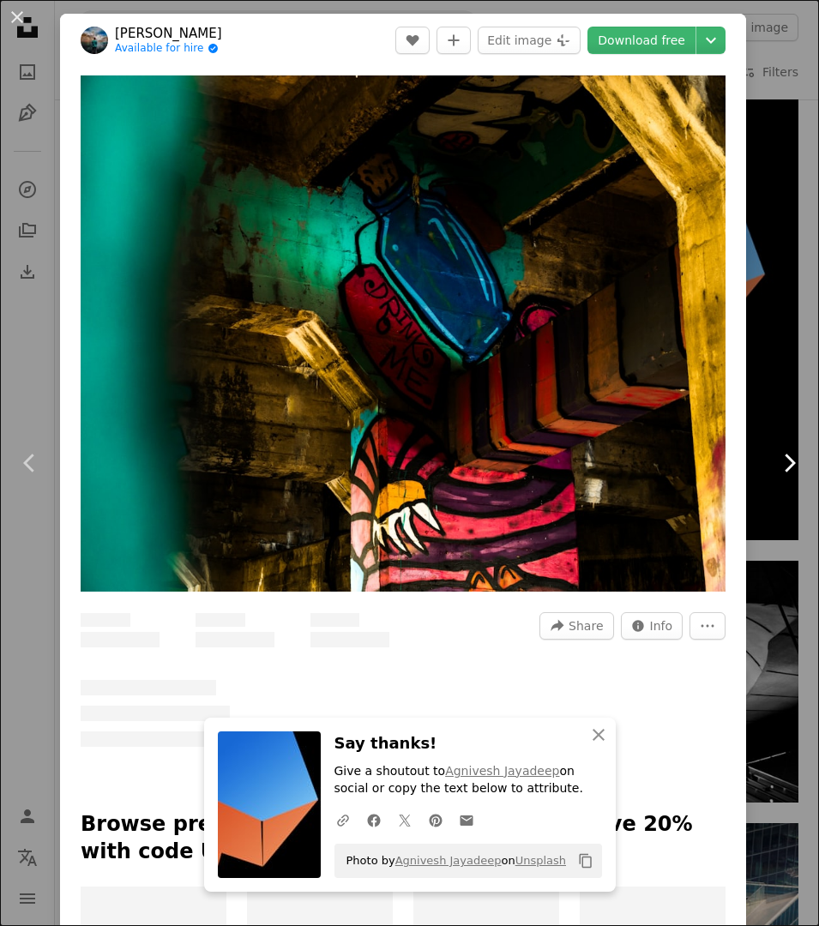
click at [784, 469] on icon "Chevron right" at bounding box center [788, 462] width 27 height 27
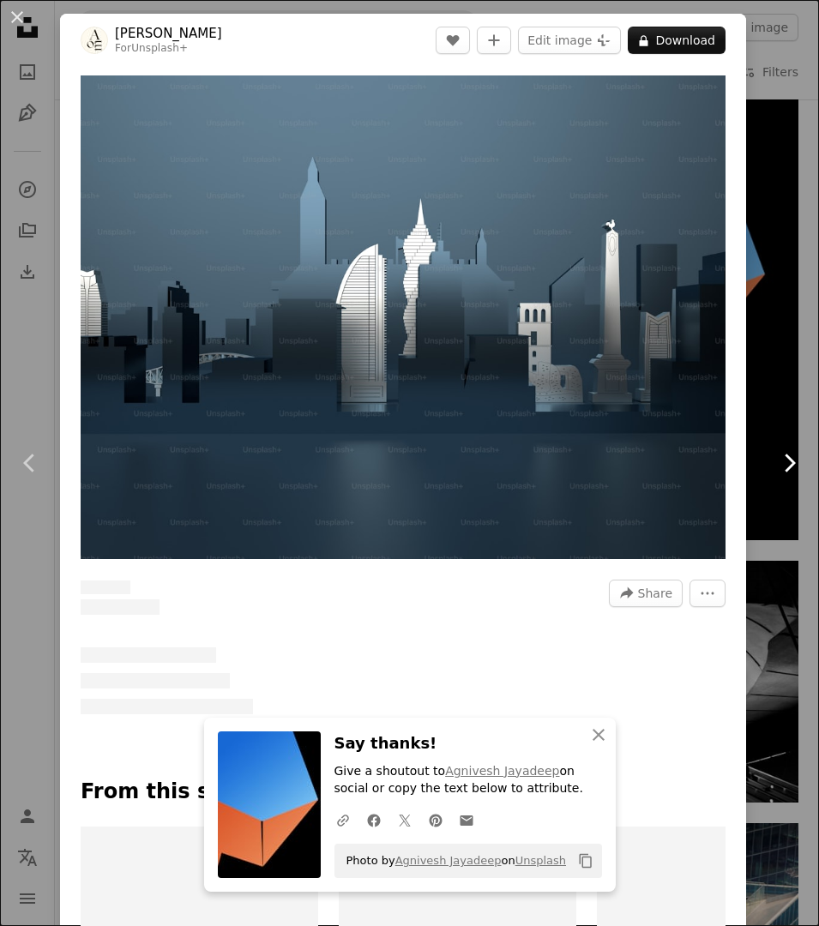
click at [784, 469] on icon "Chevron right" at bounding box center [788, 462] width 27 height 27
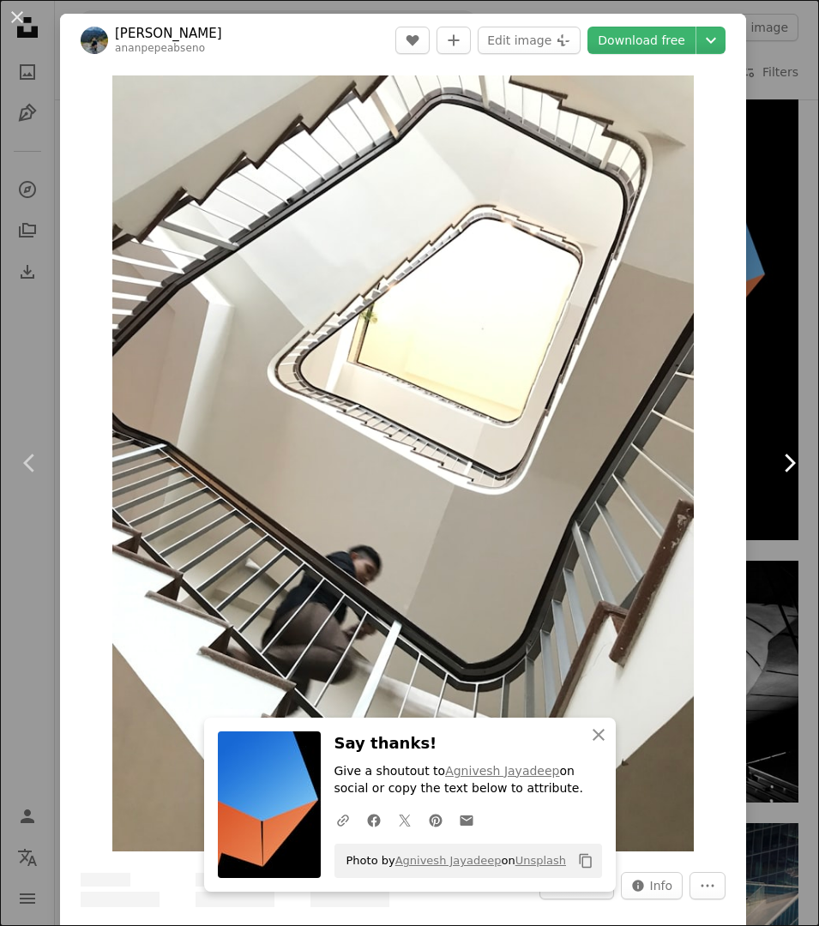
click at [784, 469] on icon "Chevron right" at bounding box center [788, 462] width 27 height 27
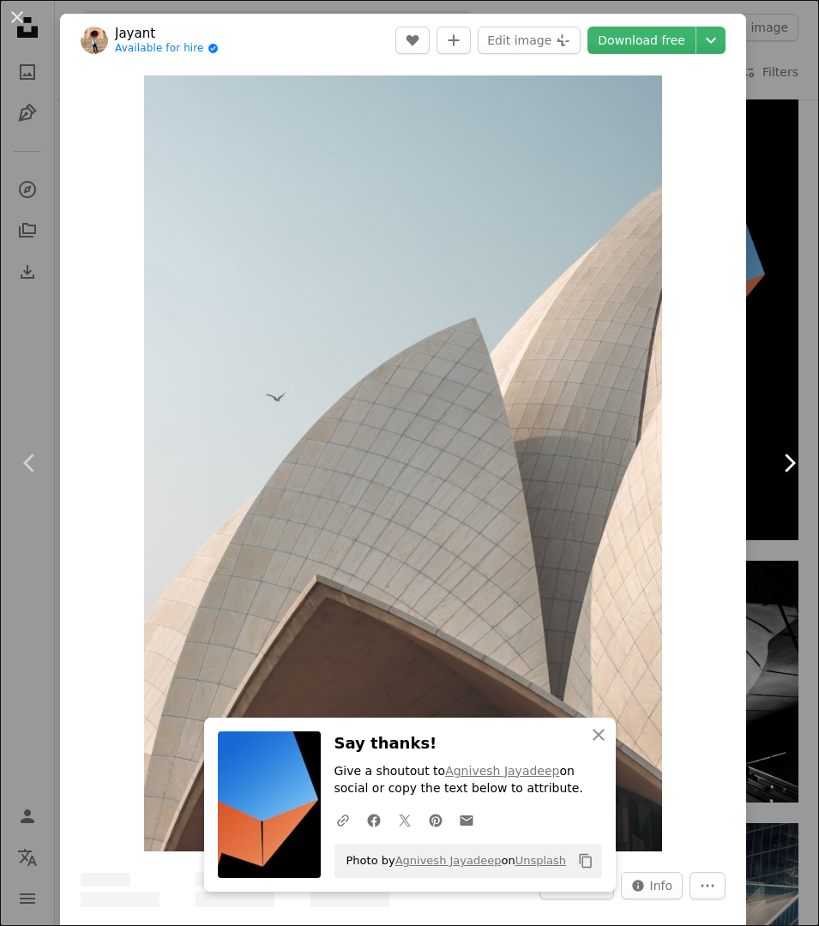
click at [784, 469] on icon "Chevron right" at bounding box center [788, 462] width 27 height 27
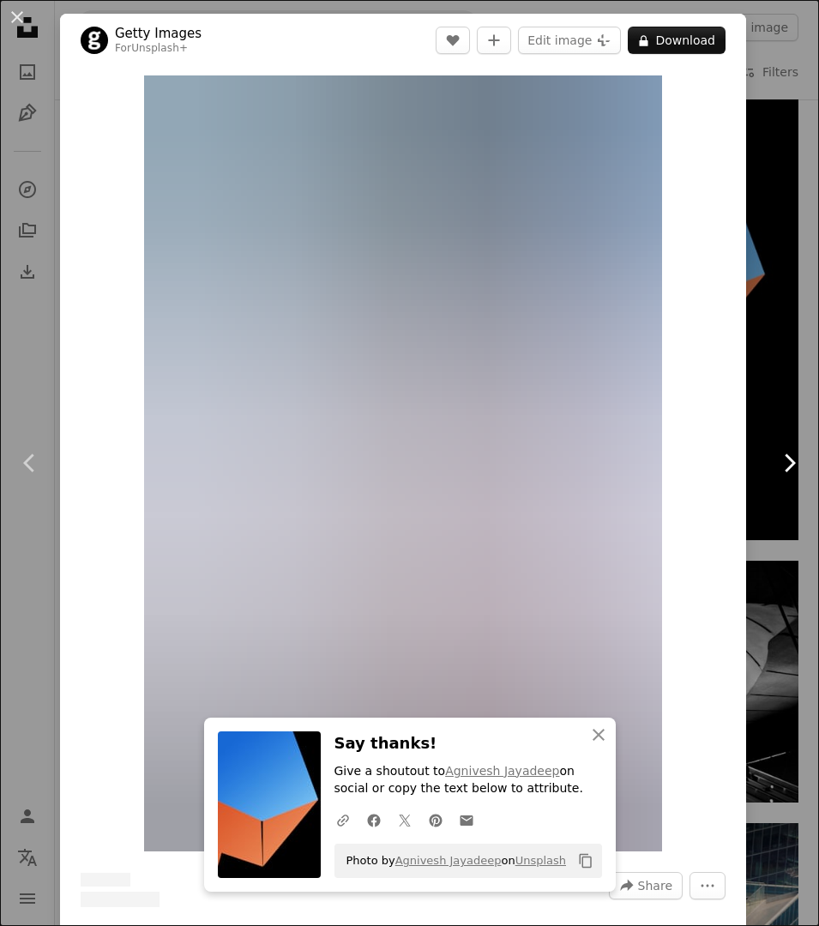
click at [784, 469] on icon "Chevron right" at bounding box center [788, 462] width 27 height 27
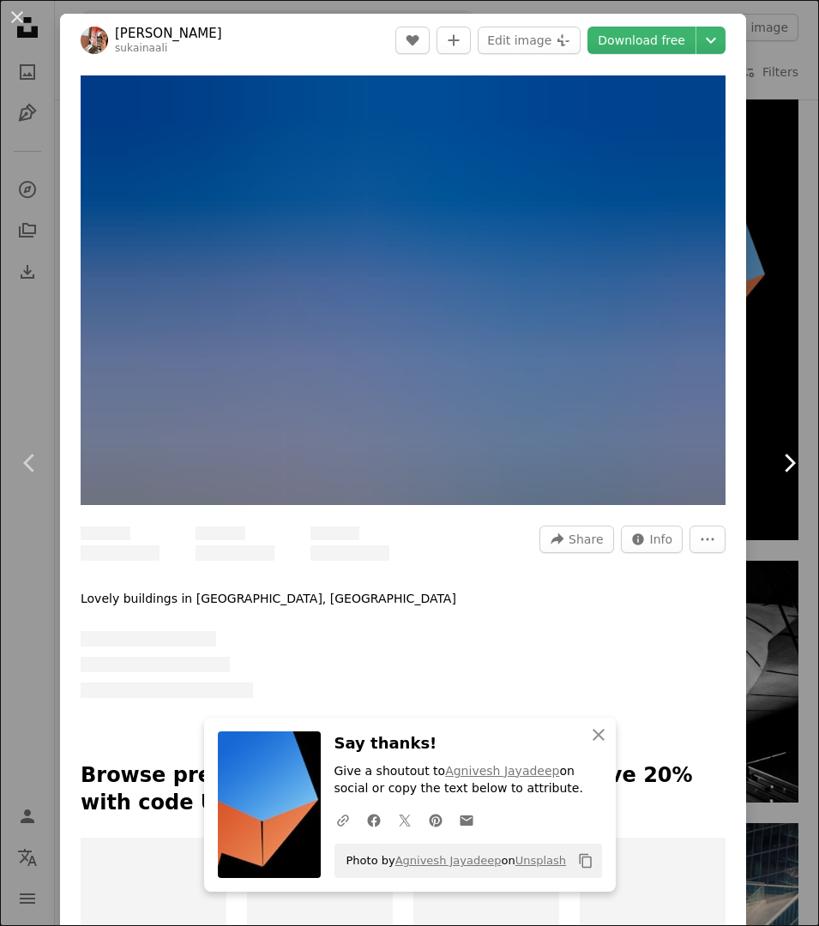
click at [784, 469] on icon "Chevron right" at bounding box center [788, 462] width 27 height 27
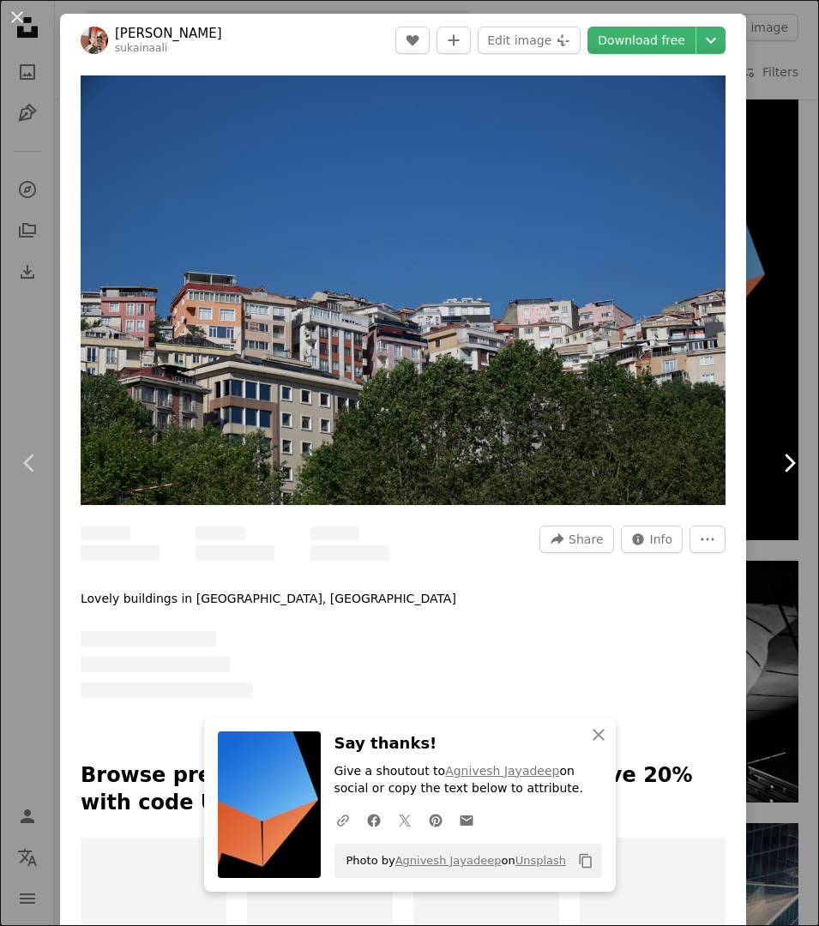
click at [784, 469] on icon "Chevron right" at bounding box center [788, 462] width 27 height 27
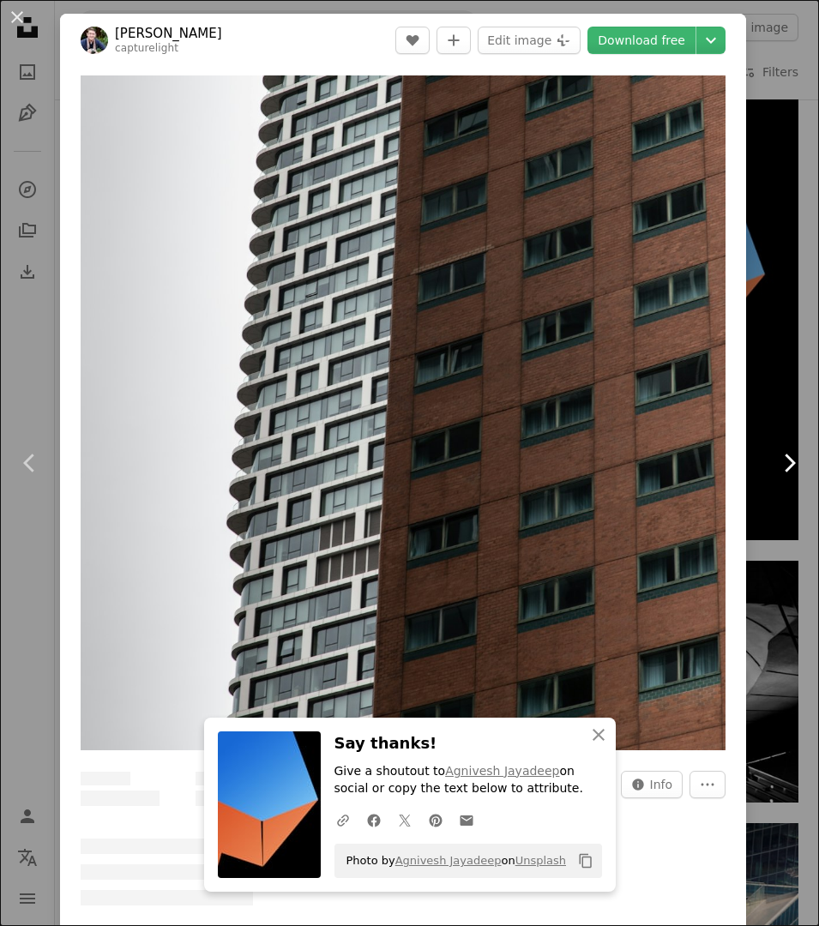
click at [784, 469] on icon "Chevron right" at bounding box center [788, 462] width 27 height 27
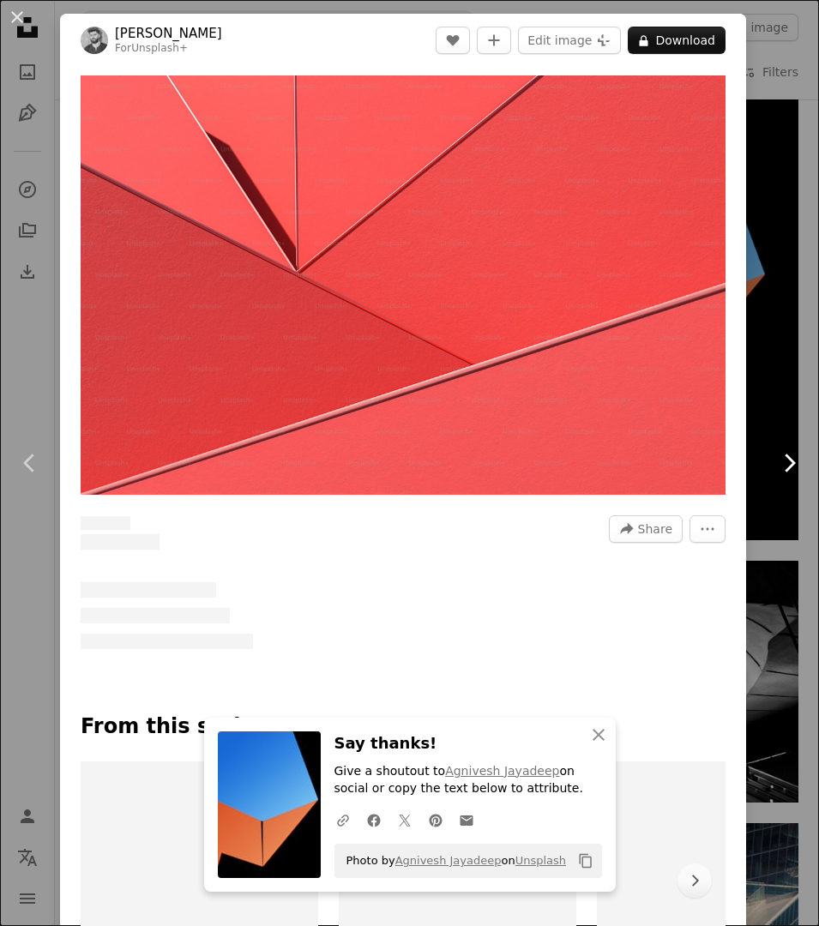
click at [784, 469] on icon "Chevron right" at bounding box center [788, 462] width 27 height 27
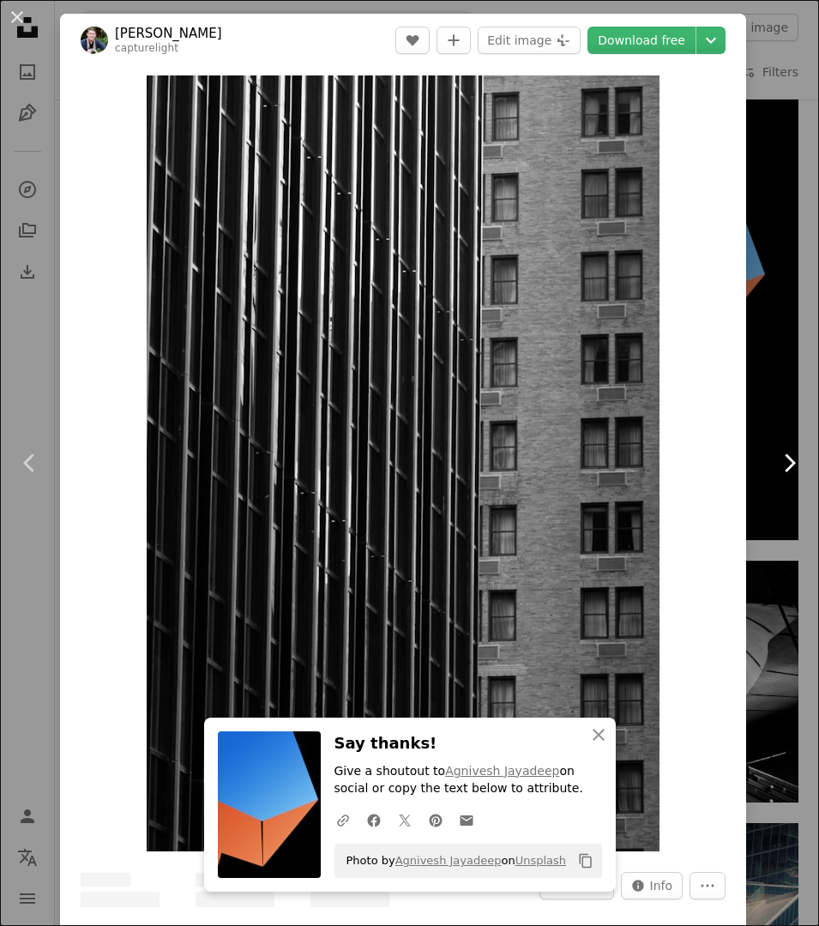
click at [784, 469] on icon "Chevron right" at bounding box center [788, 462] width 27 height 27
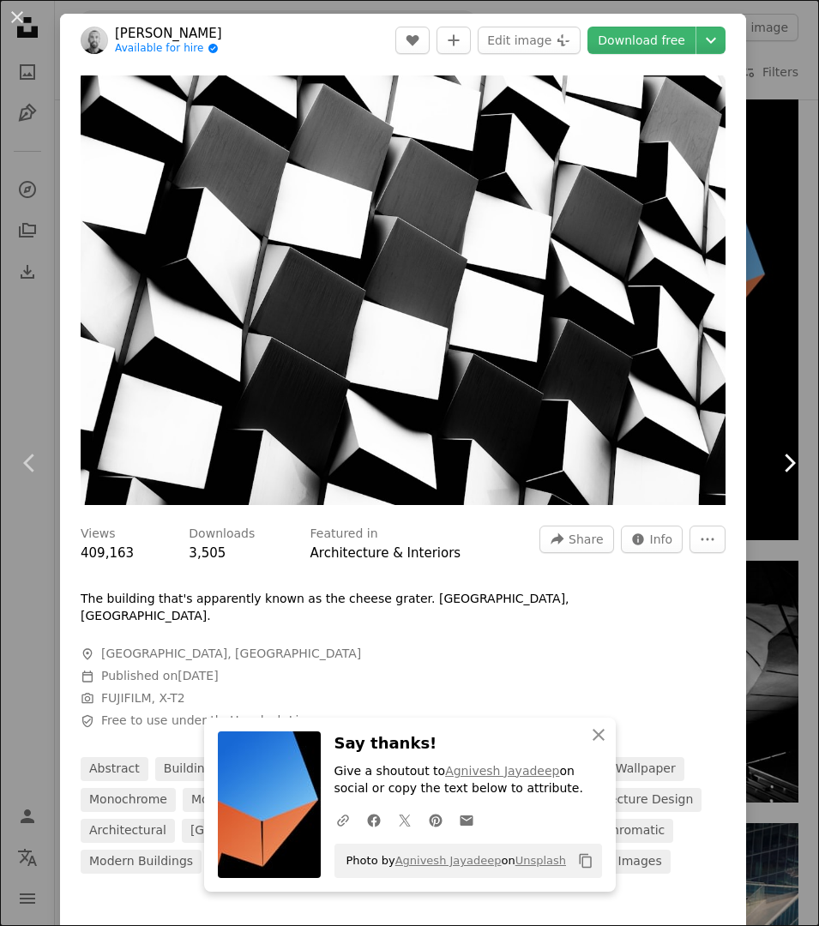
click at [784, 469] on icon "Chevron right" at bounding box center [788, 462] width 27 height 27
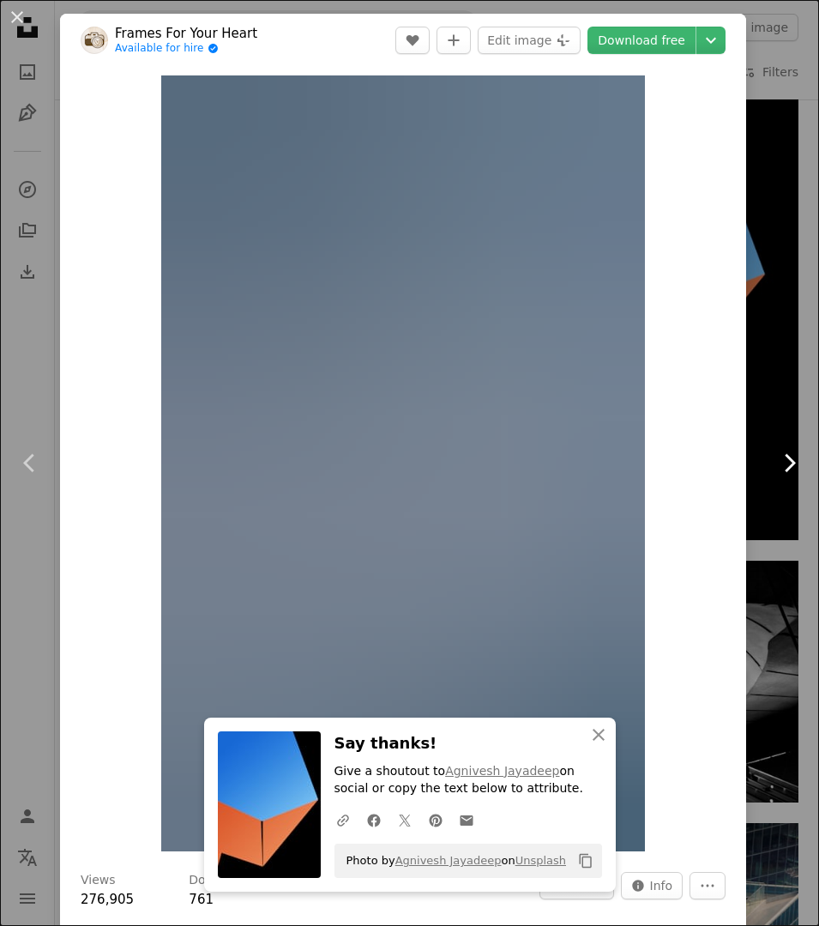
click at [784, 469] on icon "Chevron right" at bounding box center [788, 462] width 27 height 27
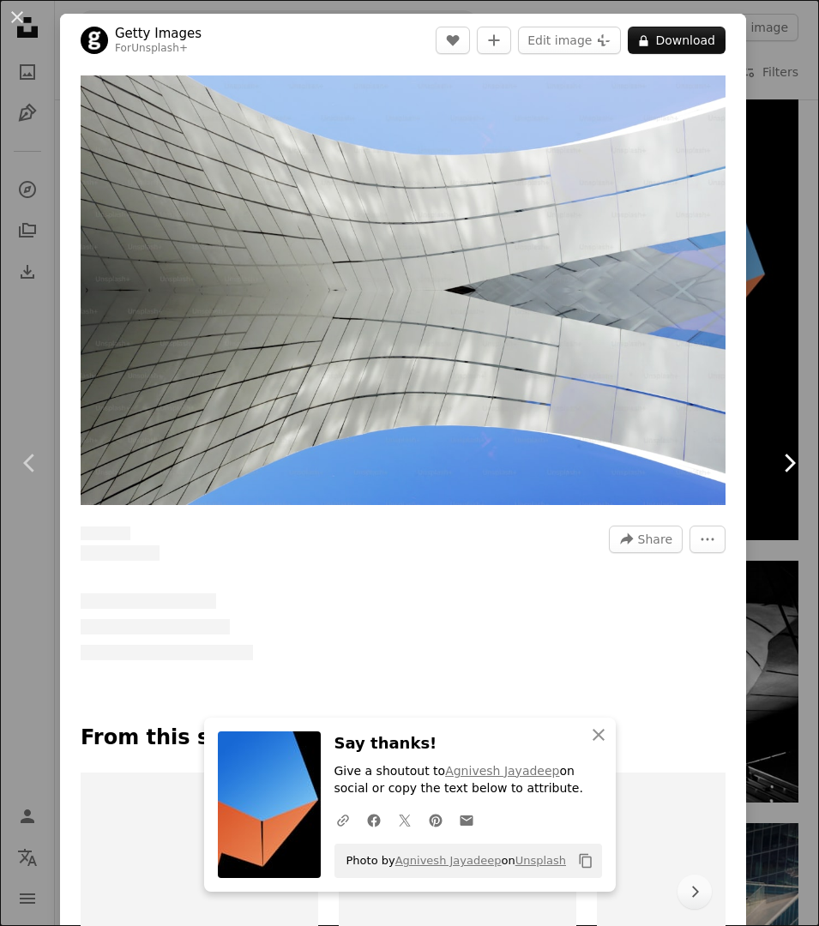
click at [784, 469] on icon "Chevron right" at bounding box center [788, 462] width 27 height 27
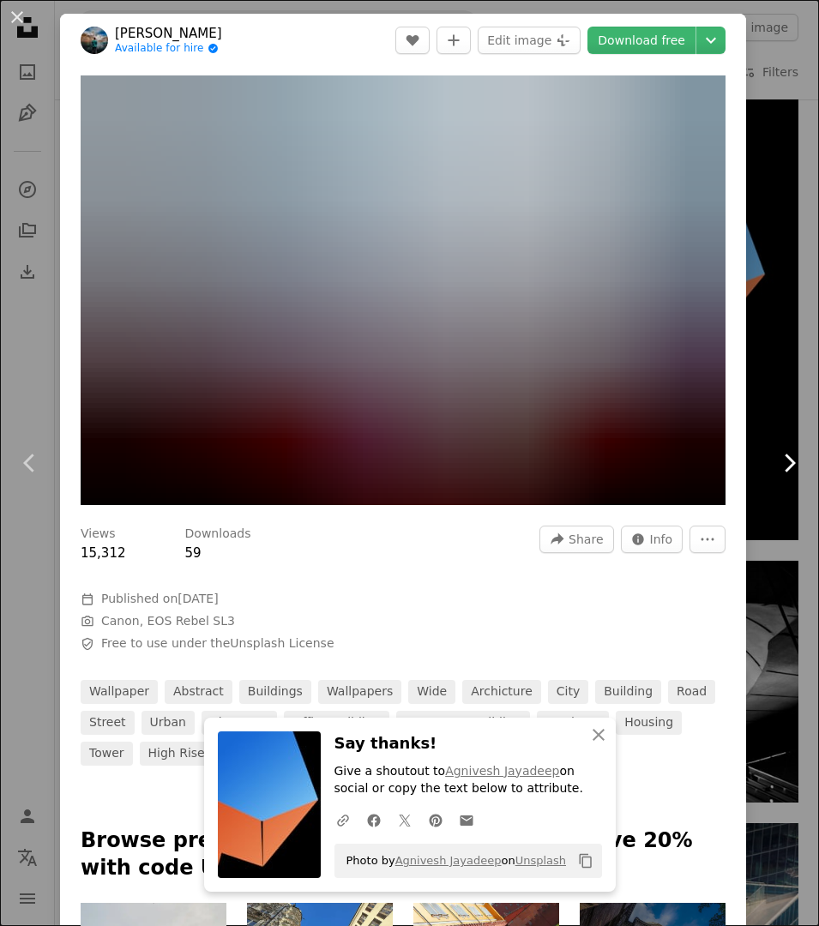
click at [769, 447] on link "Chevron right" at bounding box center [789, 463] width 60 height 165
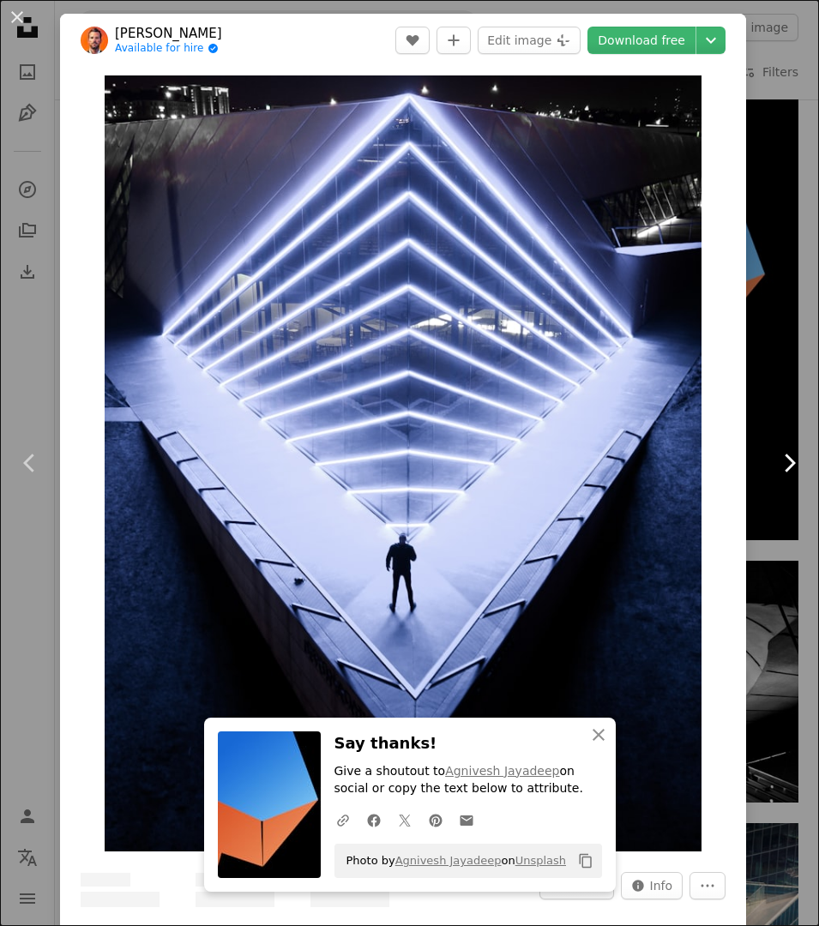
click at [769, 447] on link "Chevron right" at bounding box center [789, 463] width 60 height 165
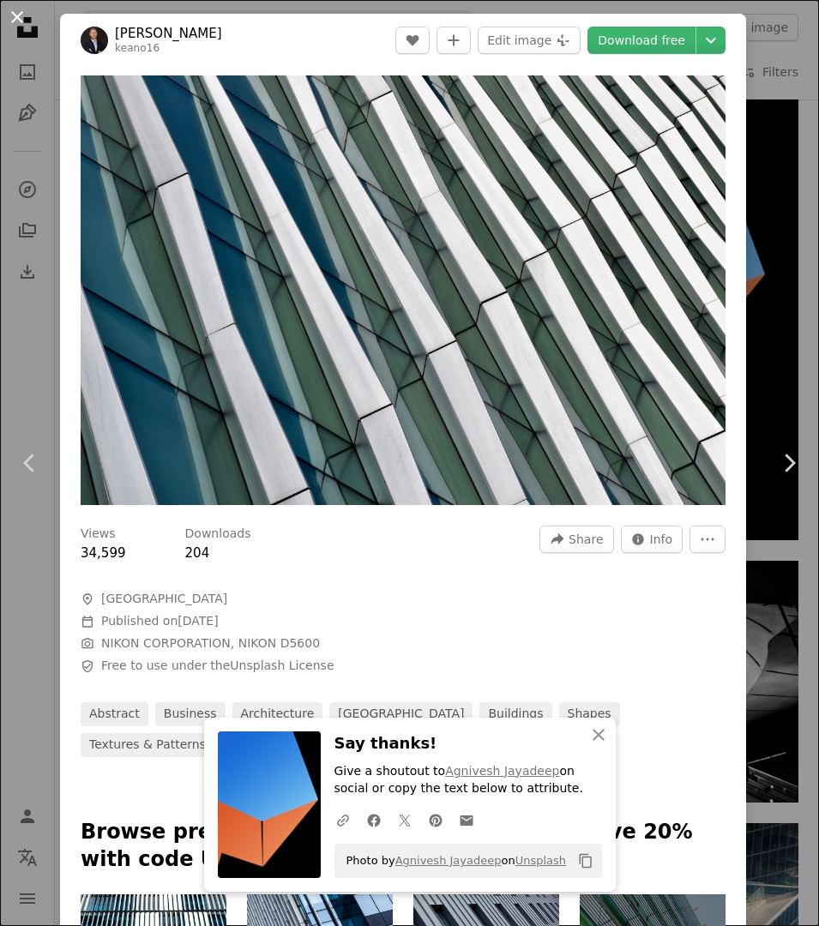
click at [17, 15] on button "An X shape" at bounding box center [17, 17] width 21 height 21
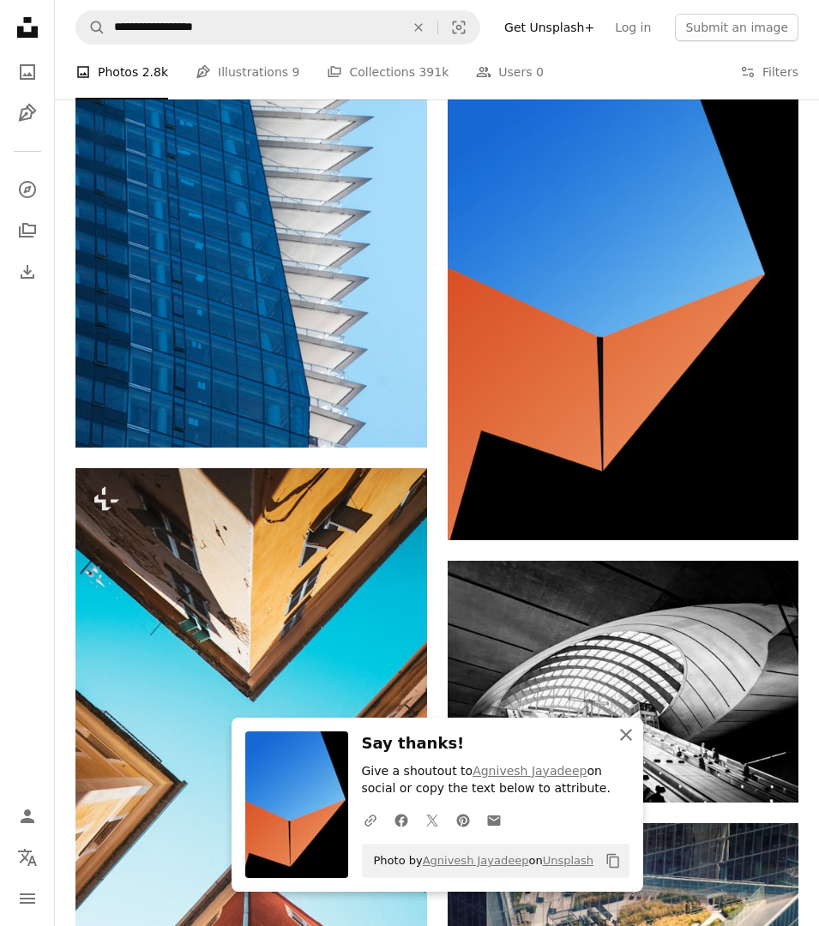
click at [621, 735] on icon "An X shape" at bounding box center [625, 734] width 21 height 21
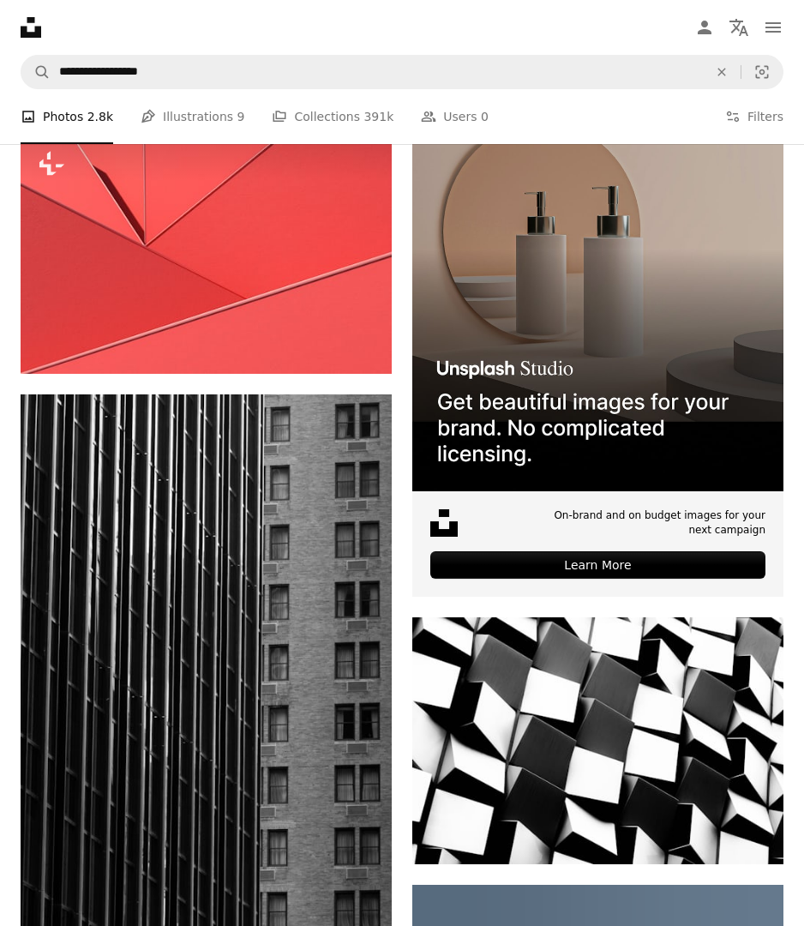
scroll to position [9025, 0]
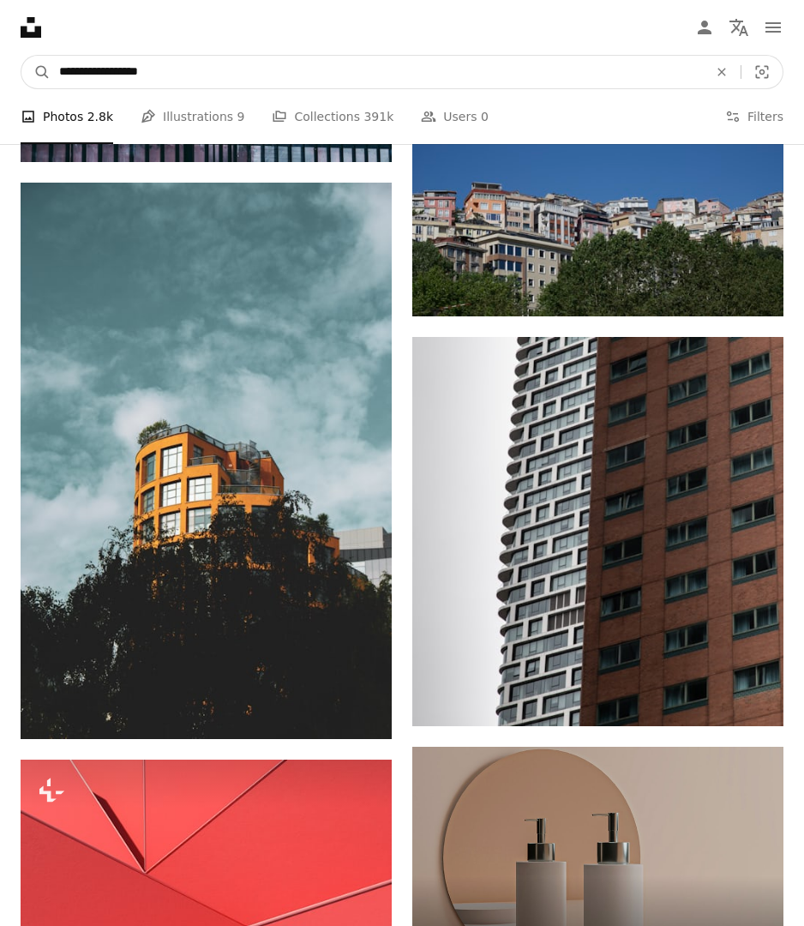
drag, startPoint x: 213, startPoint y: 69, endPoint x: -65, endPoint y: 63, distance: 278.6
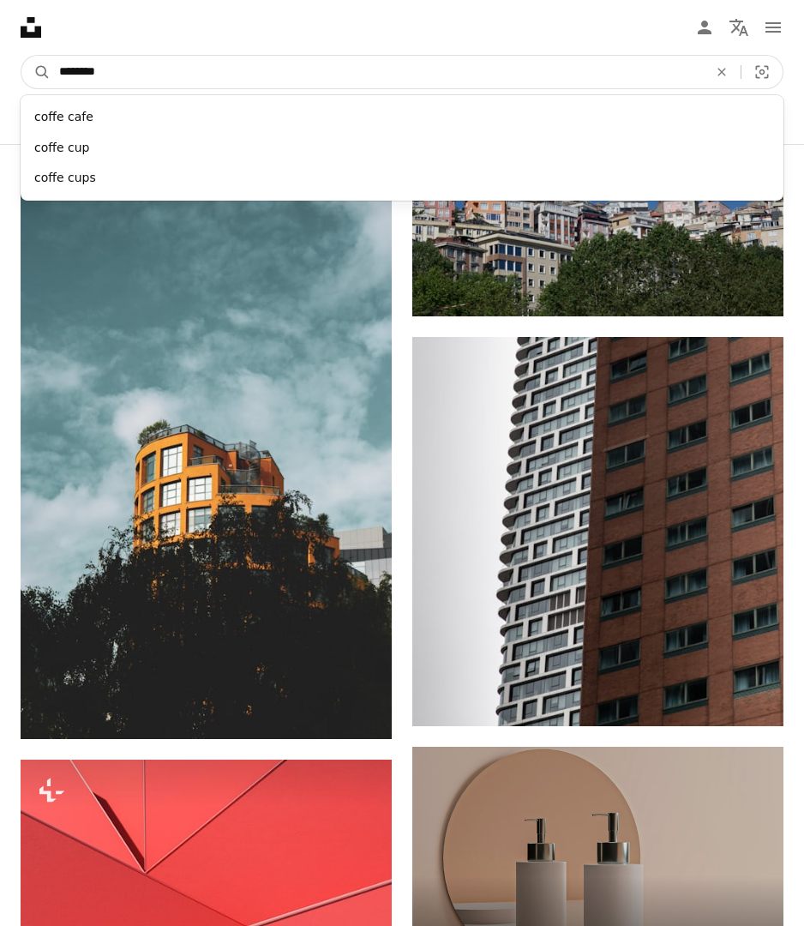
type input "*********"
click button "A magnifying glass" at bounding box center [35, 72] width 29 height 33
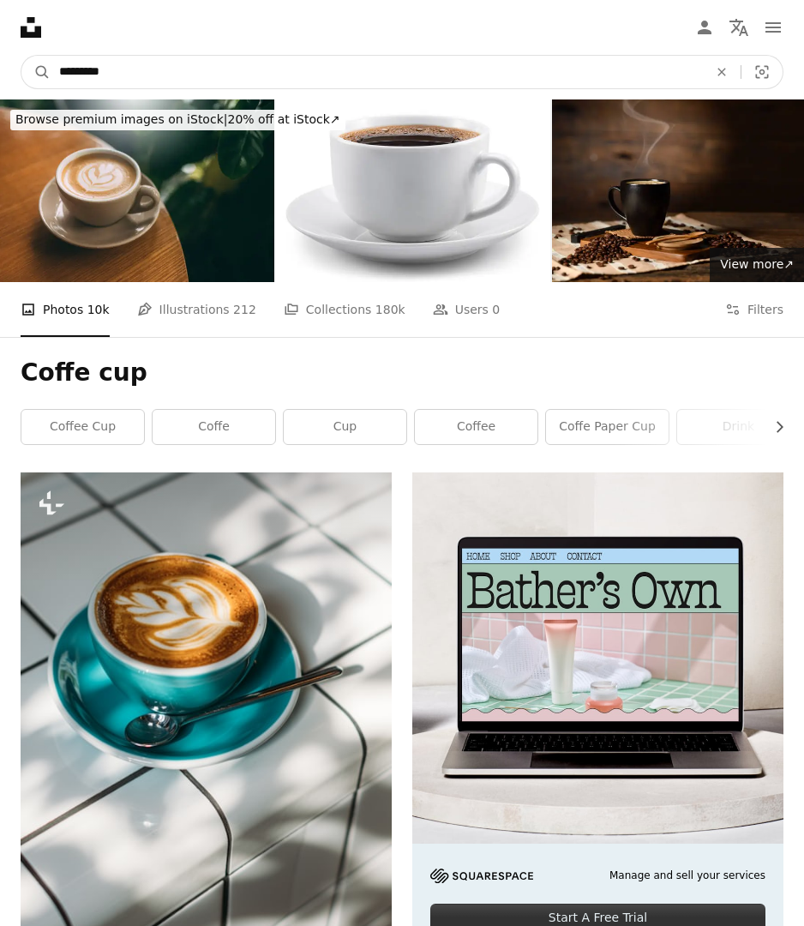
click at [84, 75] on input "*********" at bounding box center [377, 72] width 652 height 33
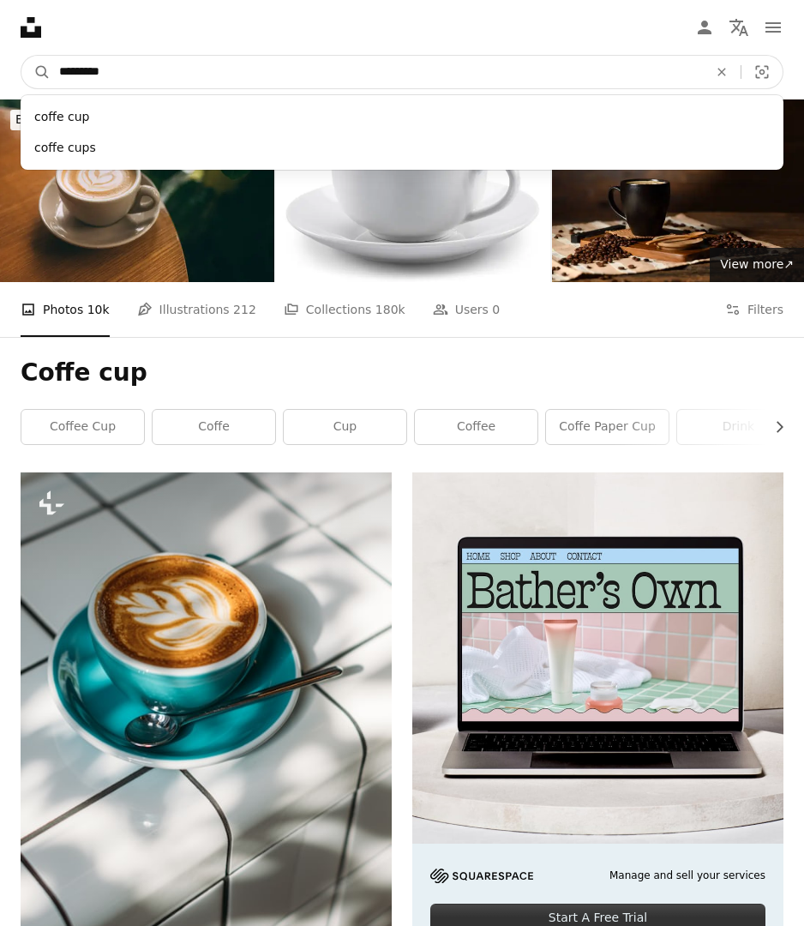
type input "**********"
click button "A magnifying glass" at bounding box center [35, 72] width 29 height 33
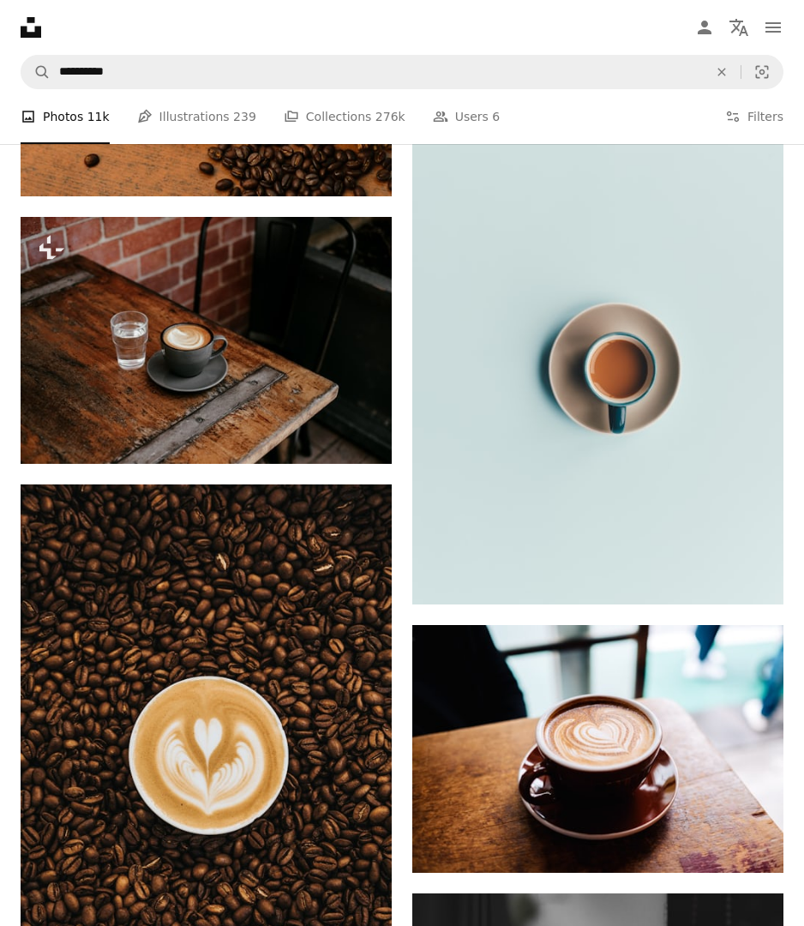
scroll to position [3134, 0]
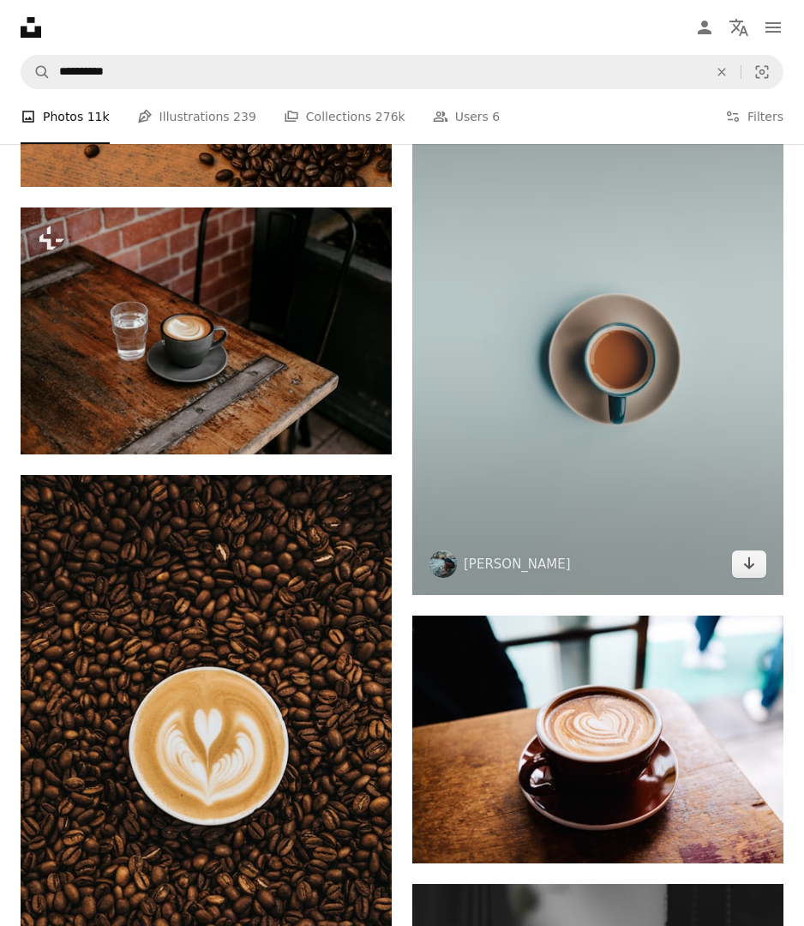
click at [543, 468] on img at bounding box center [597, 316] width 371 height 557
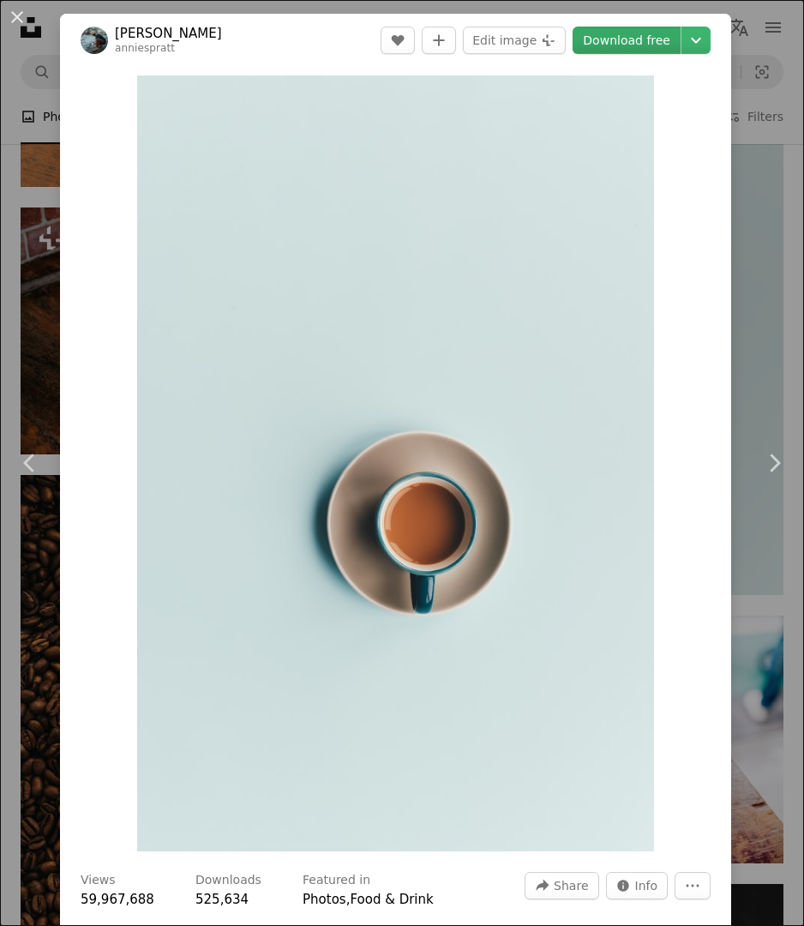
click at [632, 40] on link "Download free" at bounding box center [627, 40] width 108 height 27
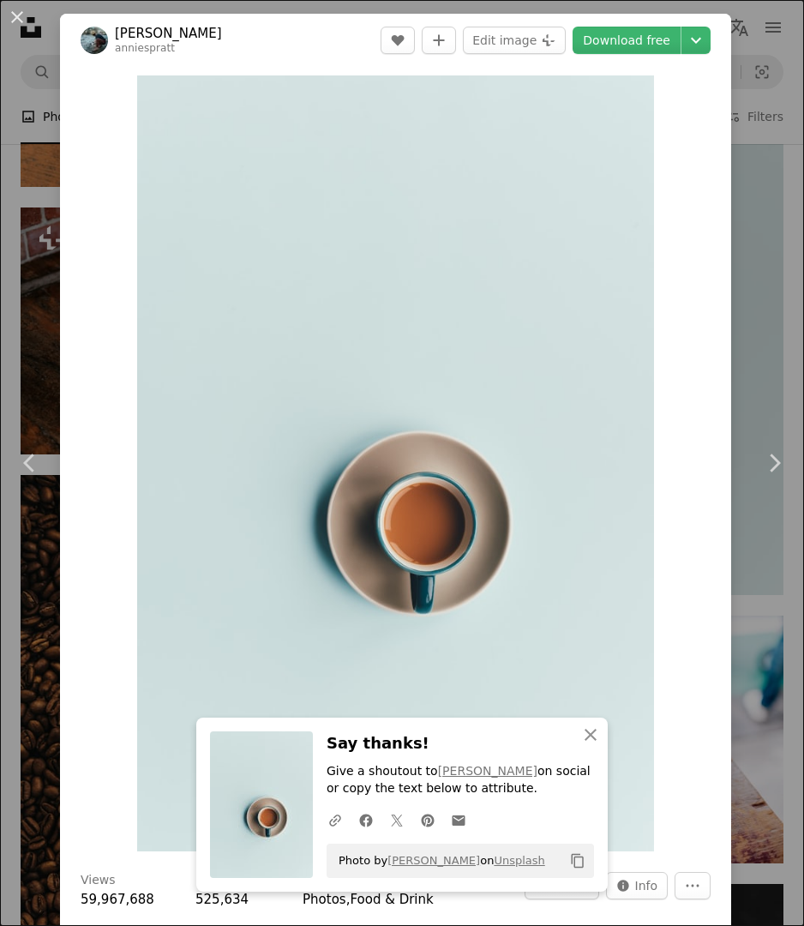
click at [768, 219] on div "An X shape Chevron left Chevron right [PERSON_NAME] anniespratt A heart A plus …" at bounding box center [402, 463] width 804 height 926
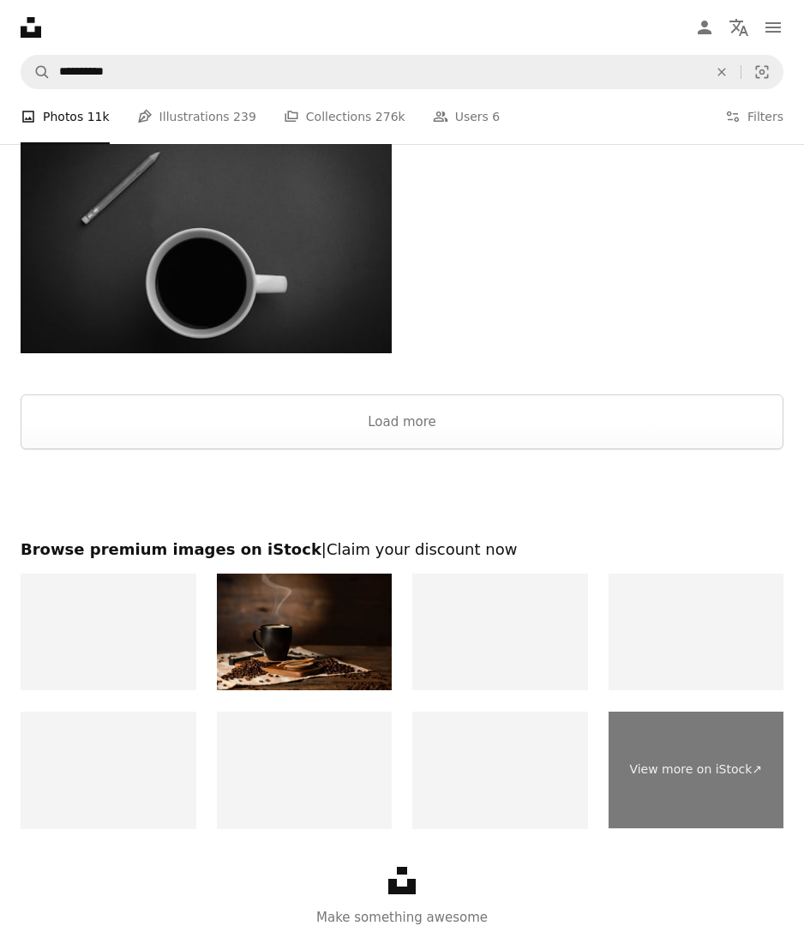
scroll to position [5157, 0]
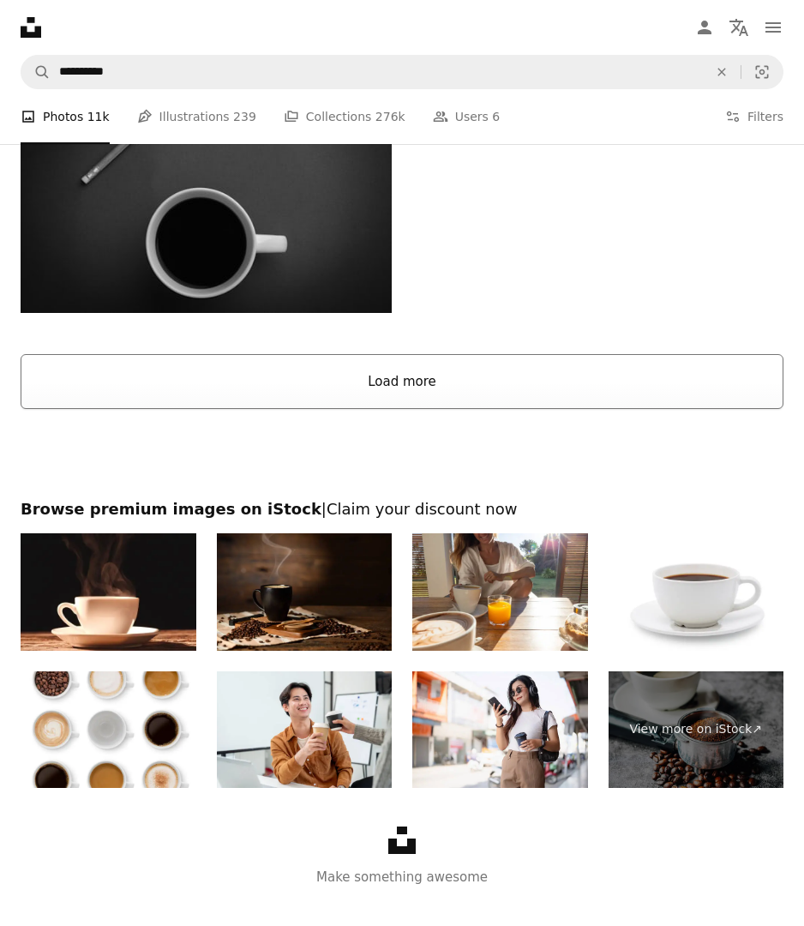
click at [400, 386] on button "Load more" at bounding box center [402, 381] width 763 height 55
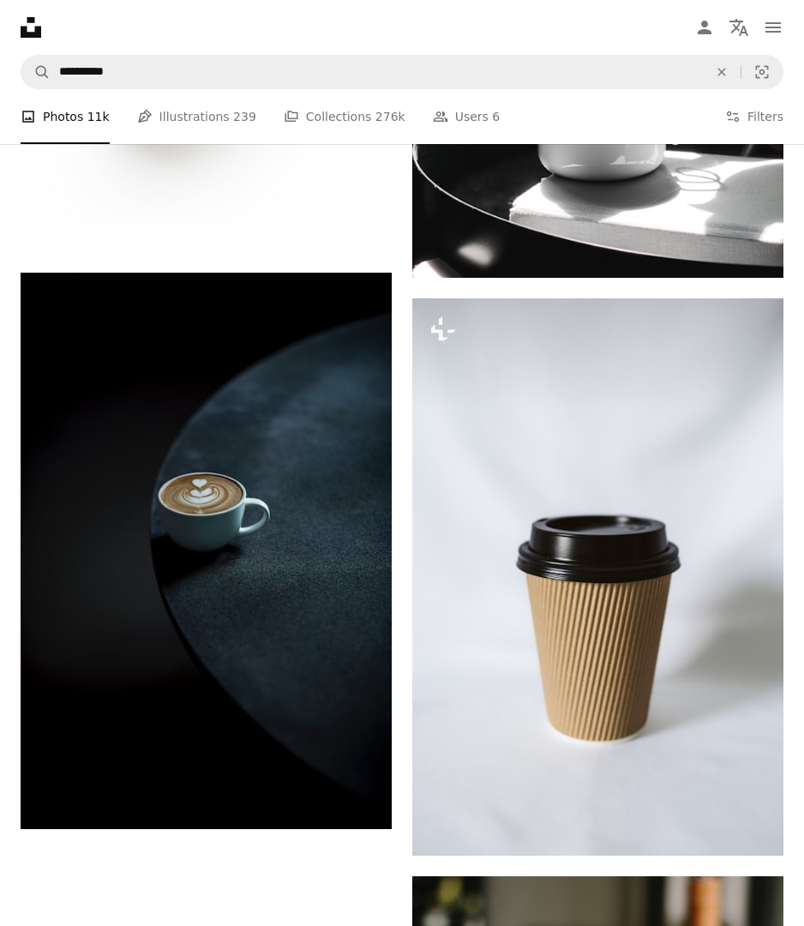
scroll to position [6766, 0]
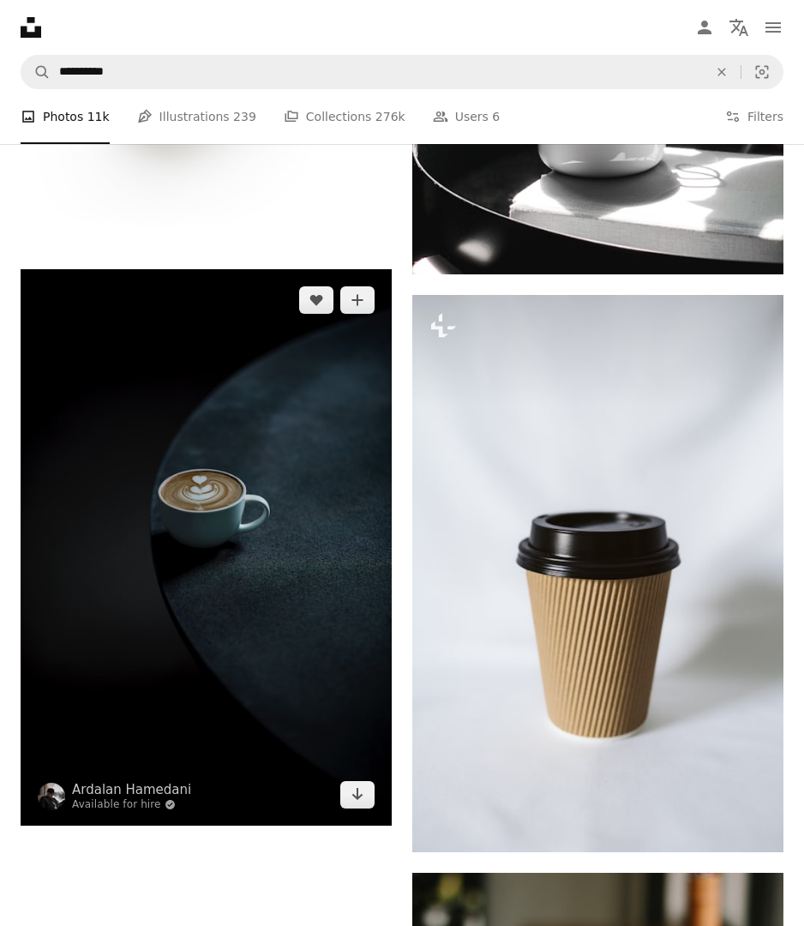
click at [278, 584] on img at bounding box center [206, 547] width 371 height 556
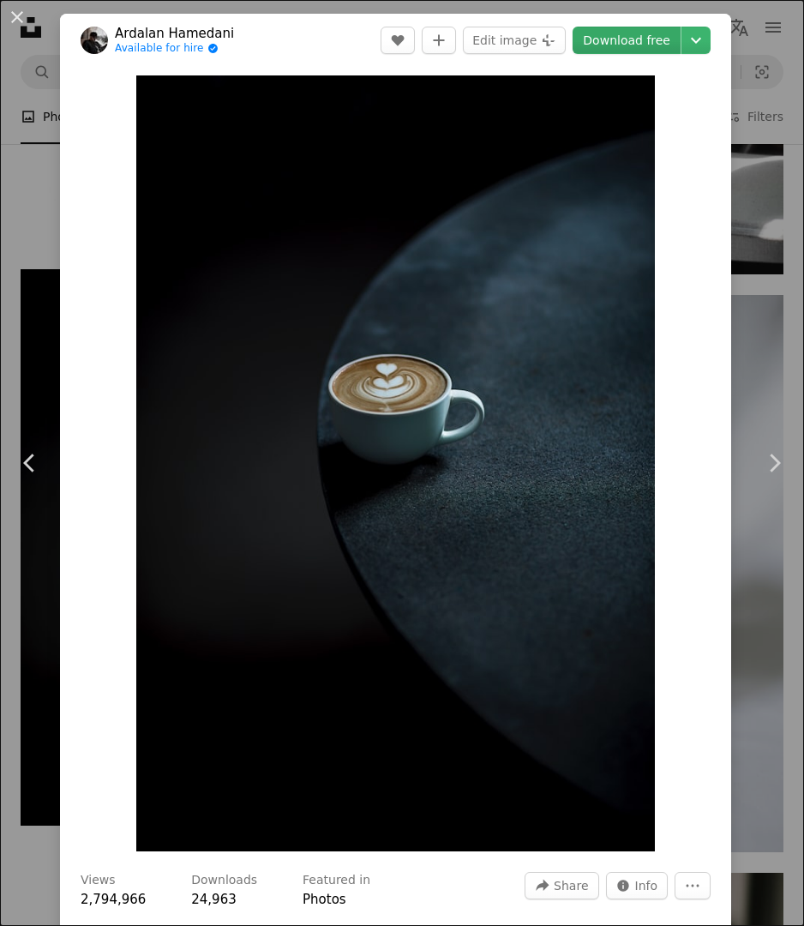
click at [634, 39] on link "Download free" at bounding box center [627, 40] width 108 height 27
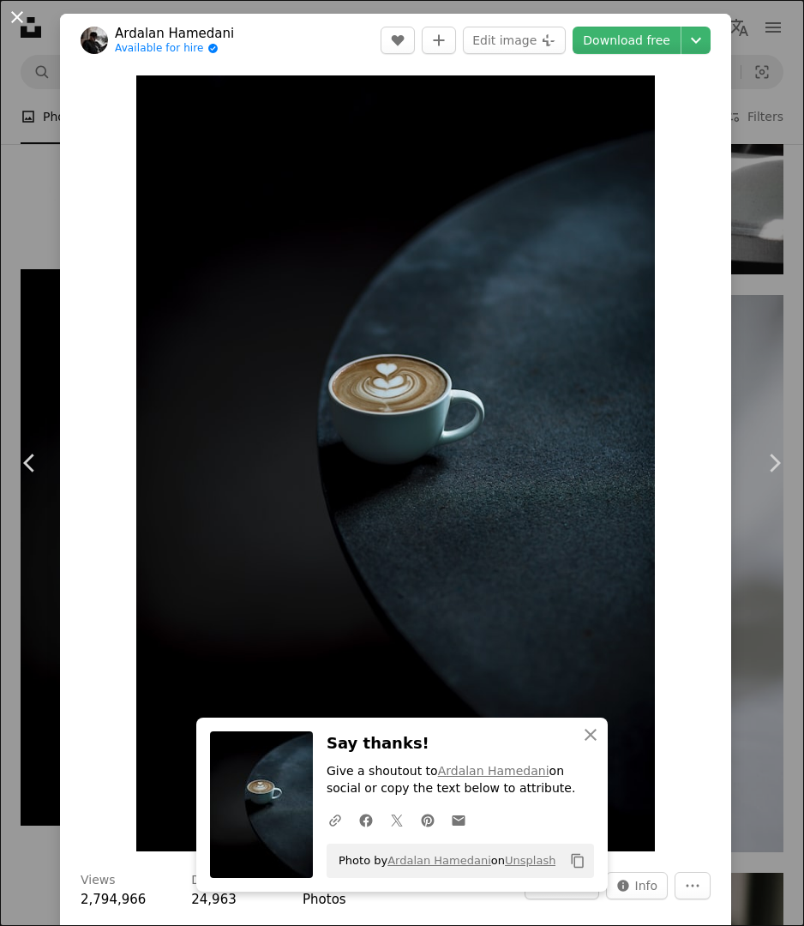
click at [15, 14] on button "An X shape" at bounding box center [17, 17] width 21 height 21
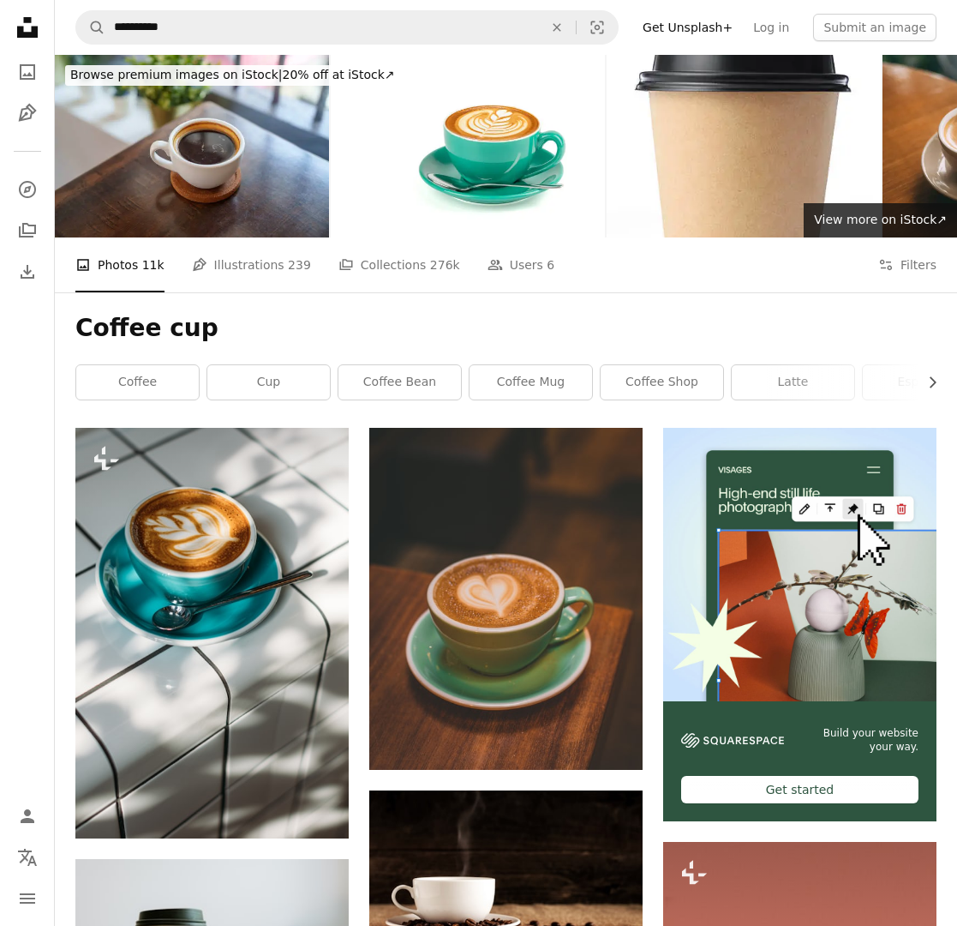
click at [31, 31] on icon at bounding box center [27, 27] width 21 height 21
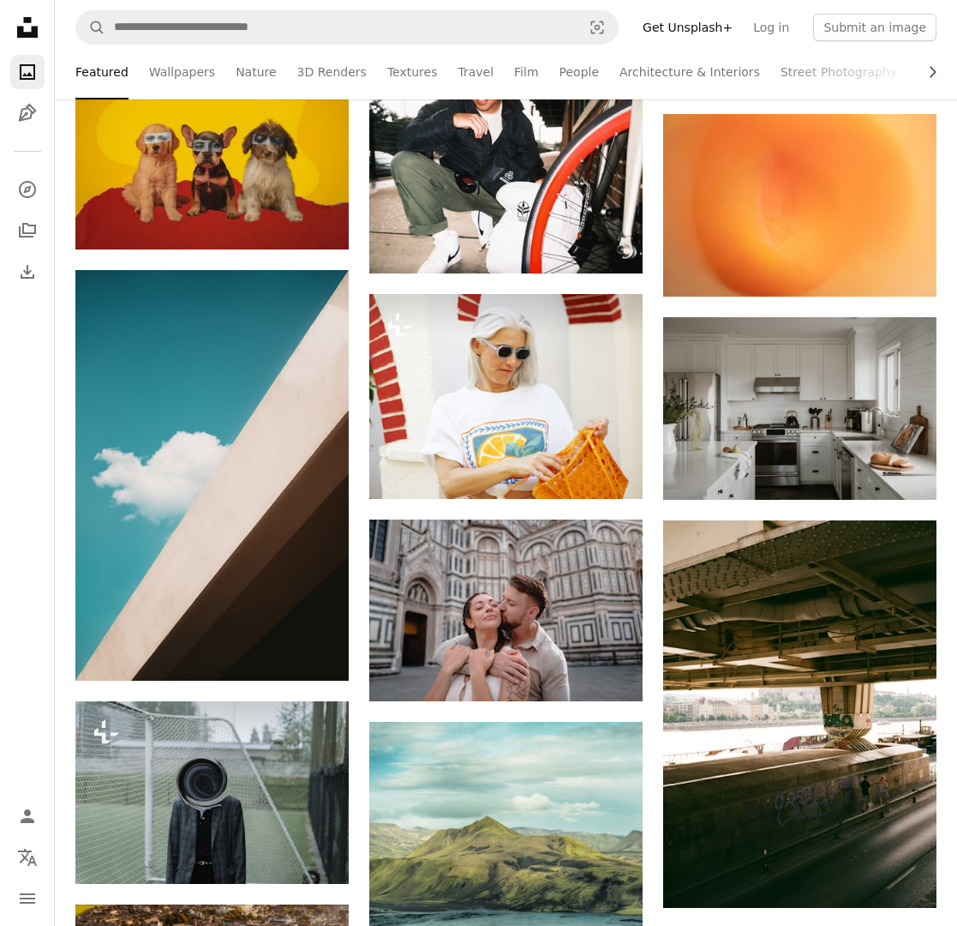
scroll to position [2566, 0]
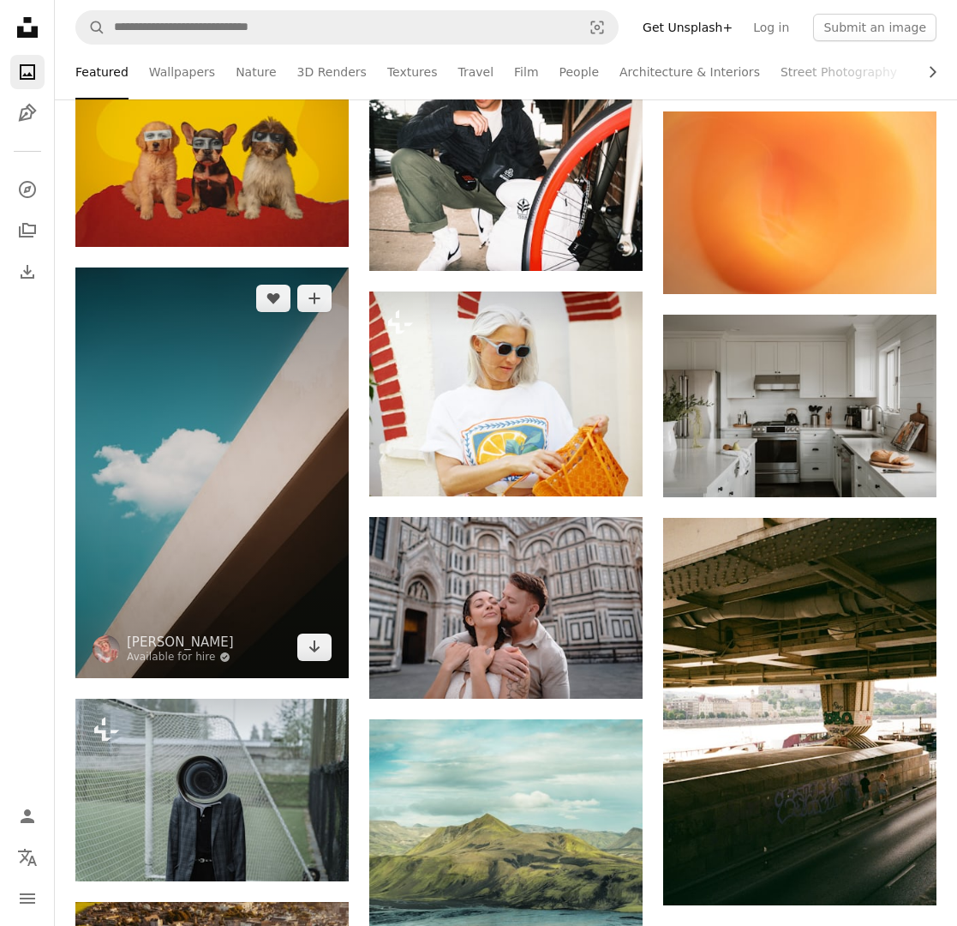
click at [303, 561] on img at bounding box center [211, 472] width 273 height 411
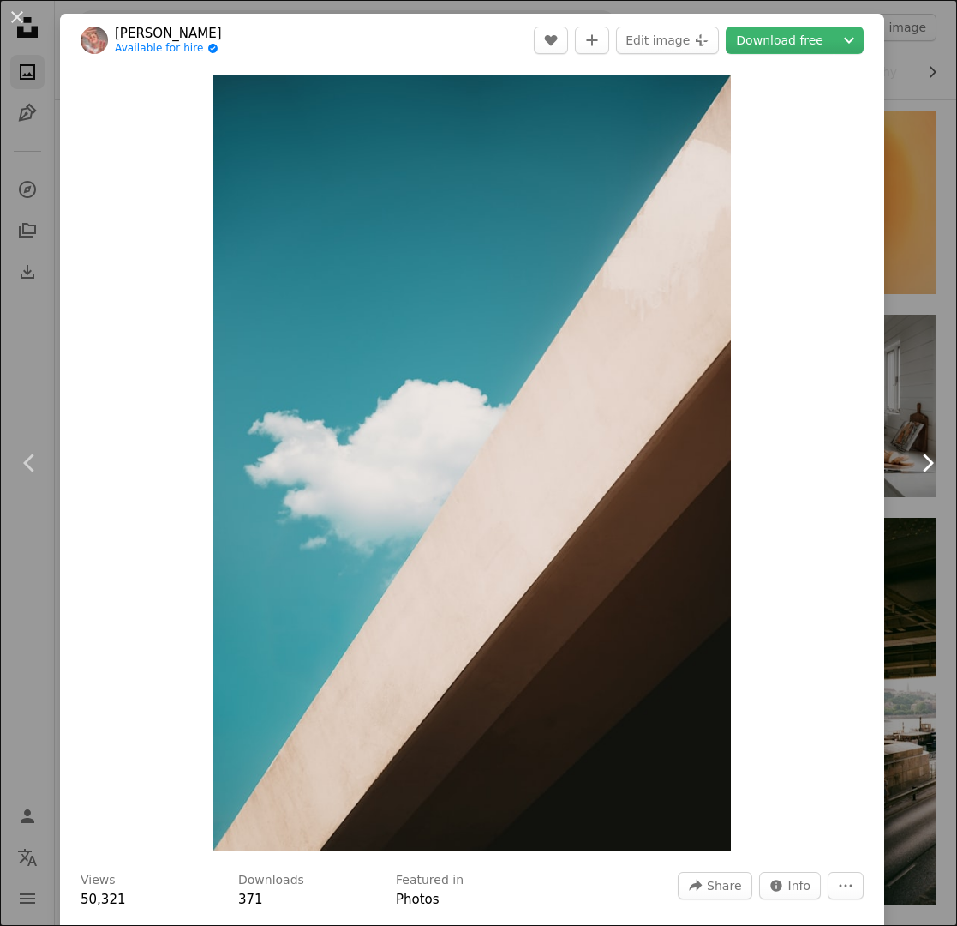
click at [818, 465] on icon "Chevron right" at bounding box center [927, 462] width 27 height 27
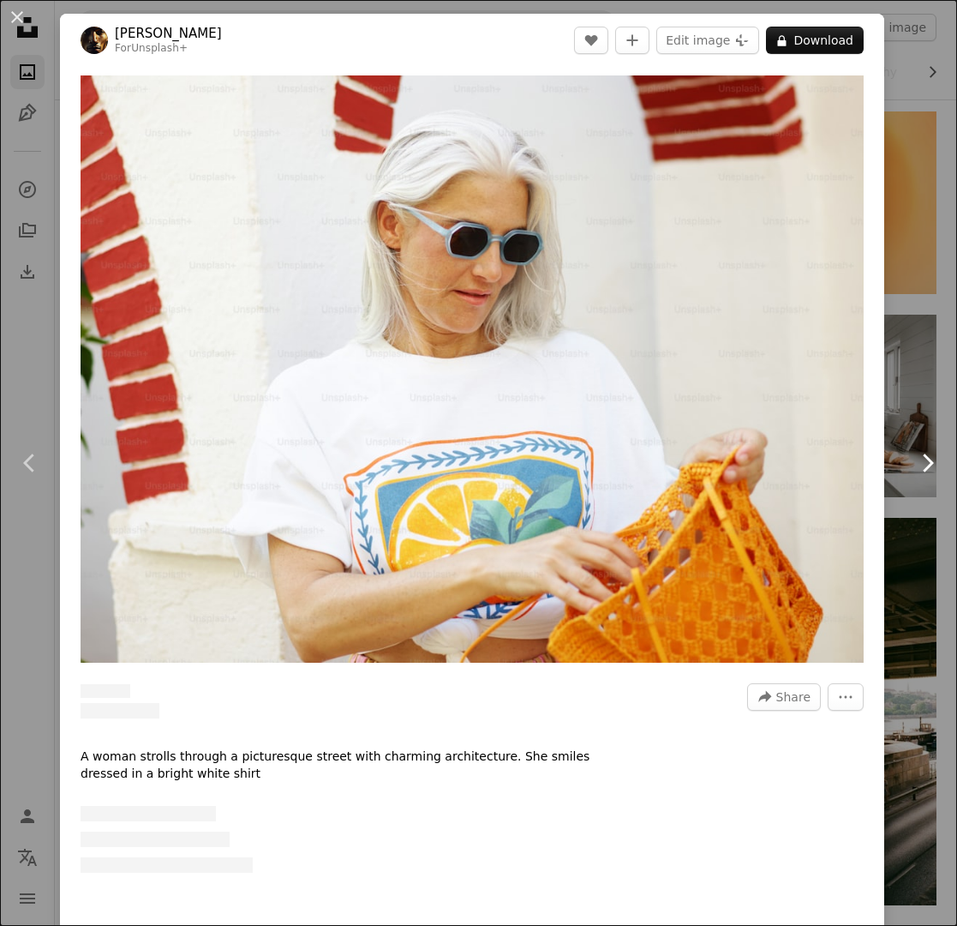
click at [818, 465] on icon "Chevron right" at bounding box center [927, 462] width 27 height 27
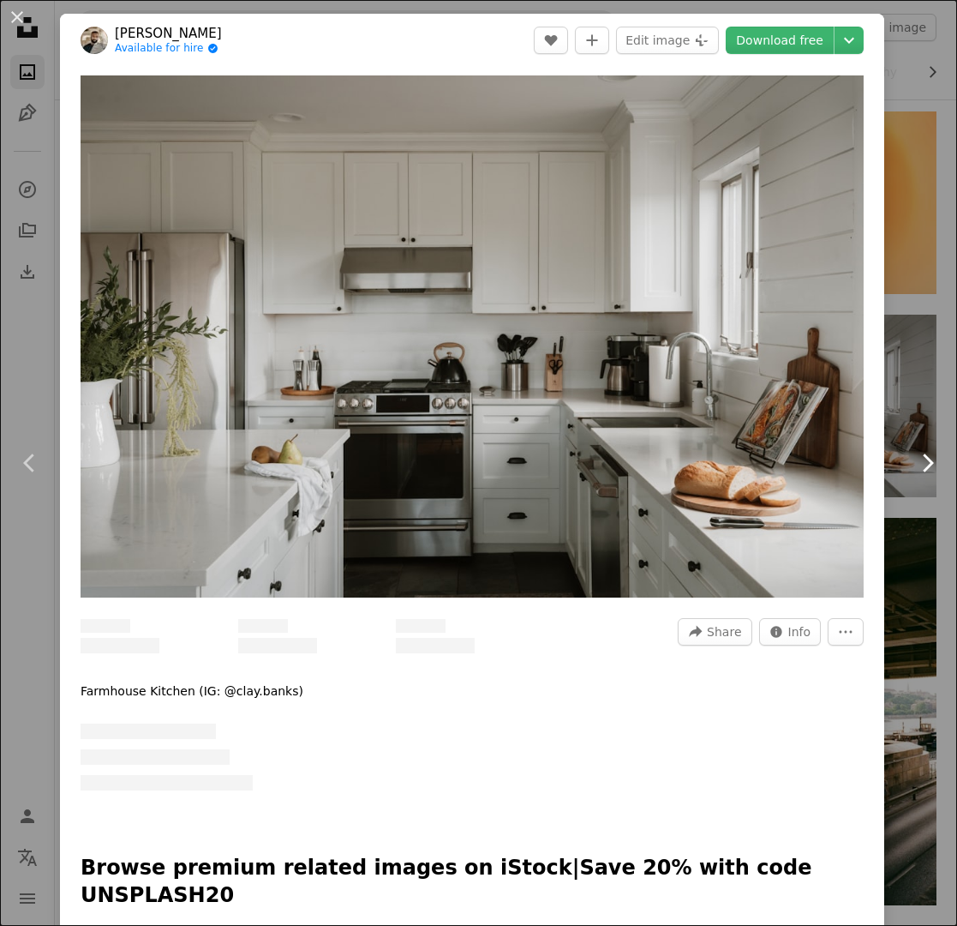
click at [818, 465] on icon "Chevron right" at bounding box center [927, 462] width 27 height 27
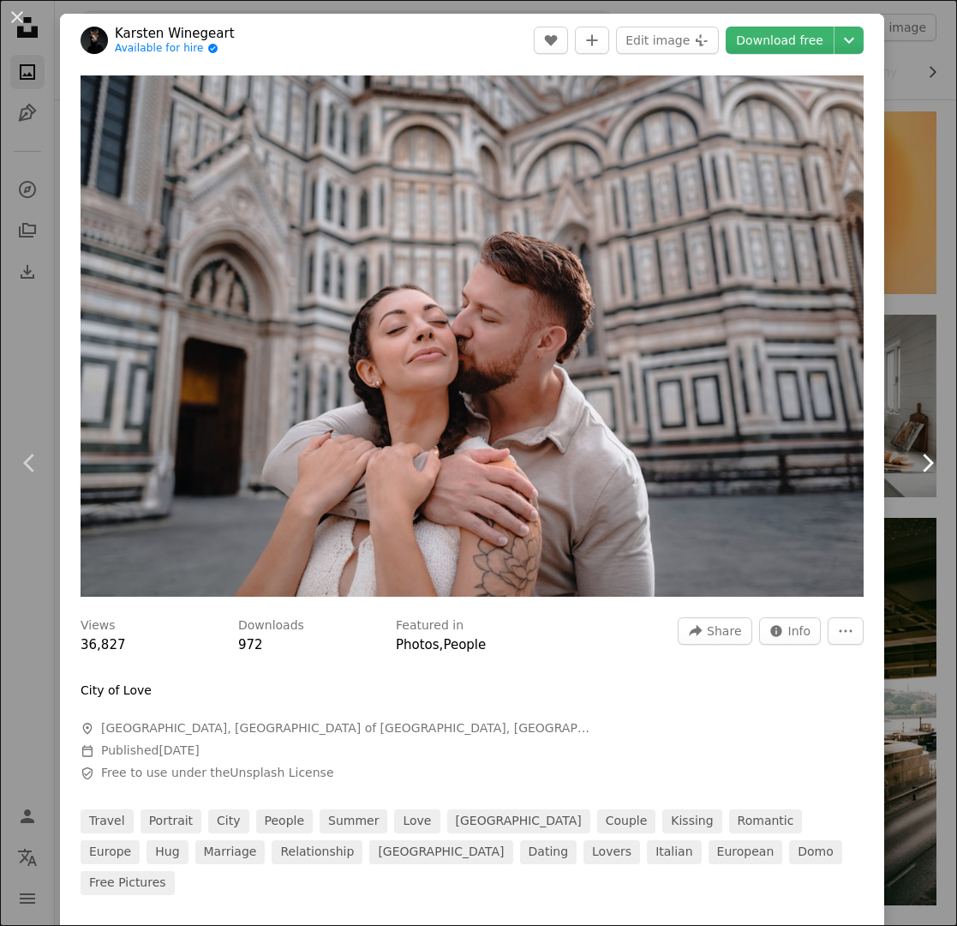
click at [818, 465] on icon "Chevron right" at bounding box center [927, 462] width 27 height 27
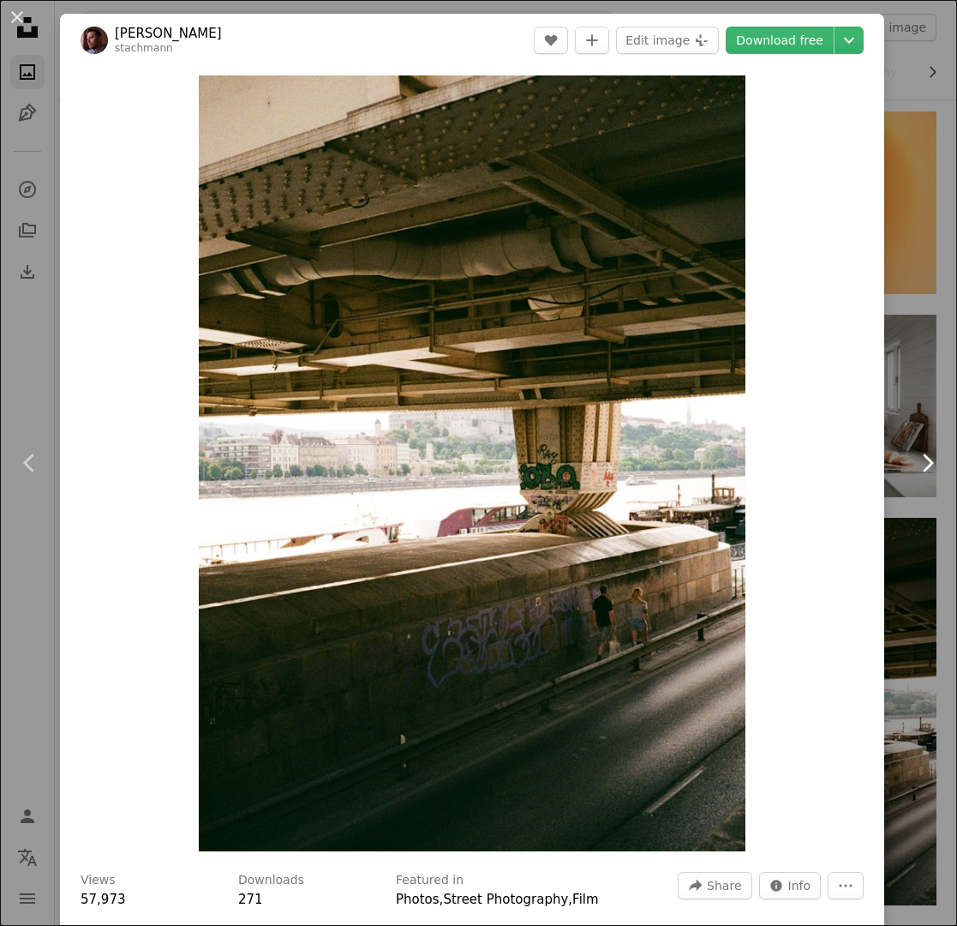
click at [818, 465] on icon "Chevron right" at bounding box center [927, 462] width 27 height 27
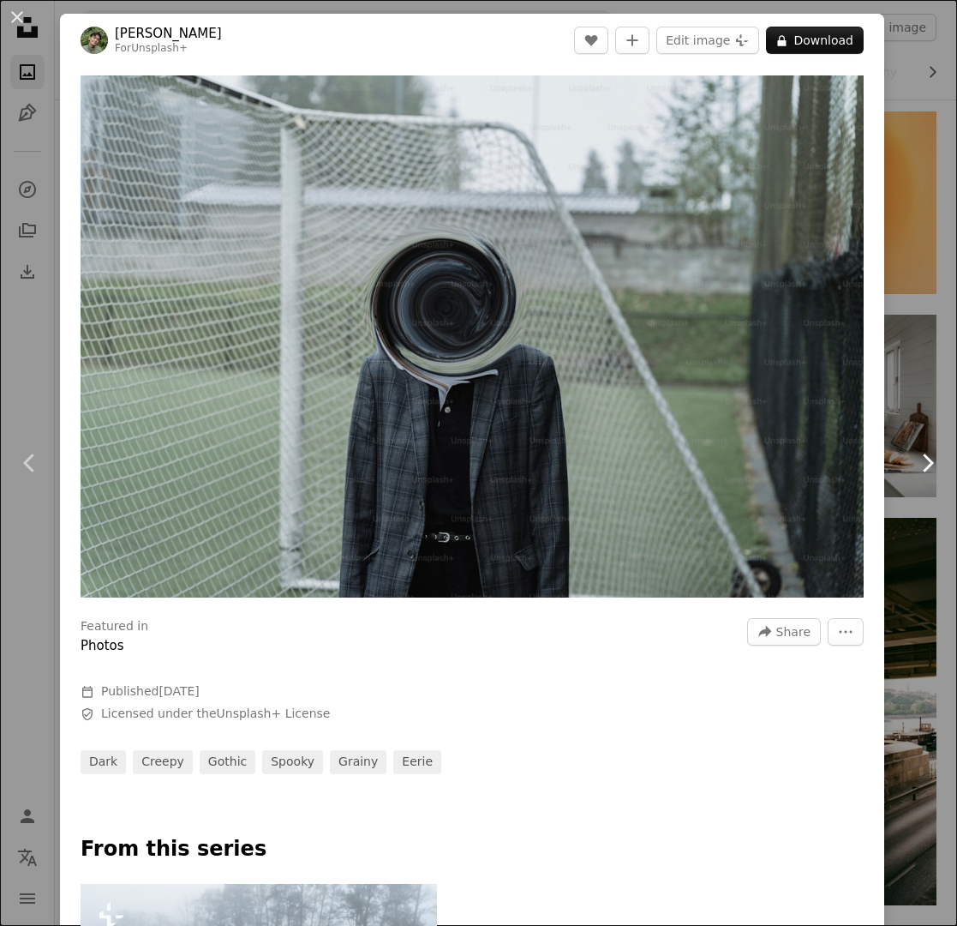
click at [818, 465] on icon "Chevron right" at bounding box center [927, 462] width 27 height 27
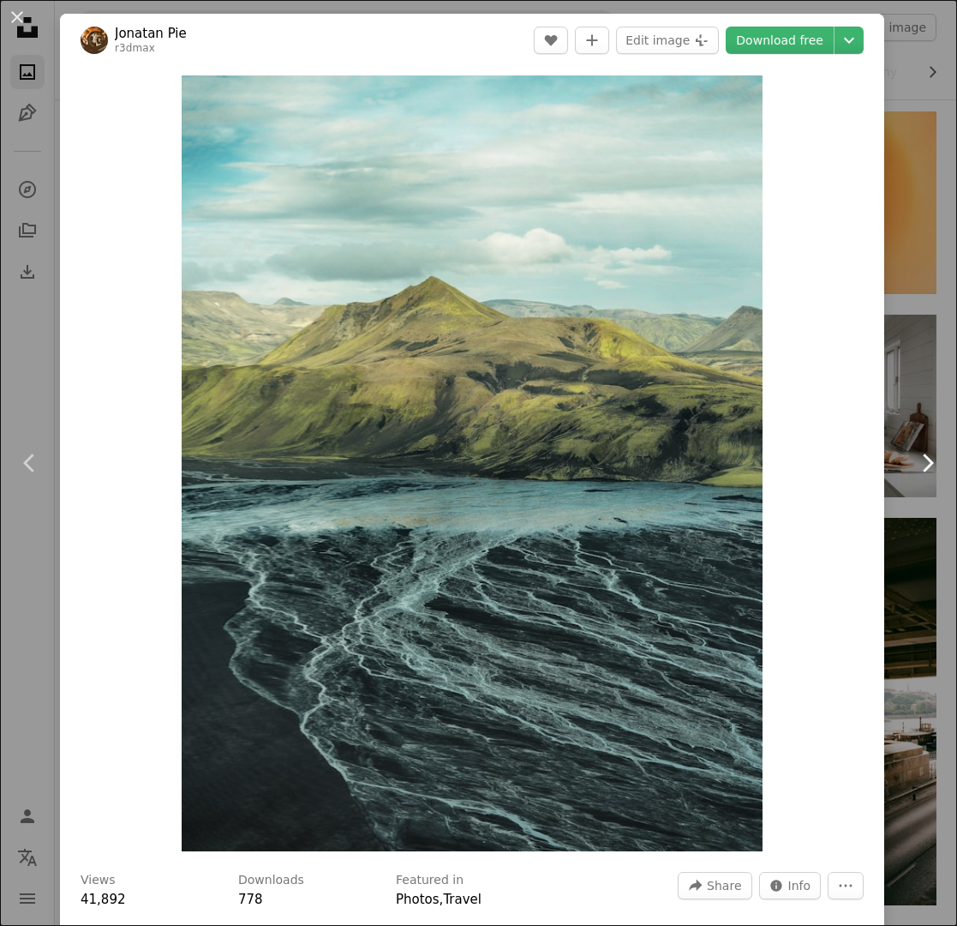
click at [818, 465] on icon "Chevron right" at bounding box center [927, 462] width 27 height 27
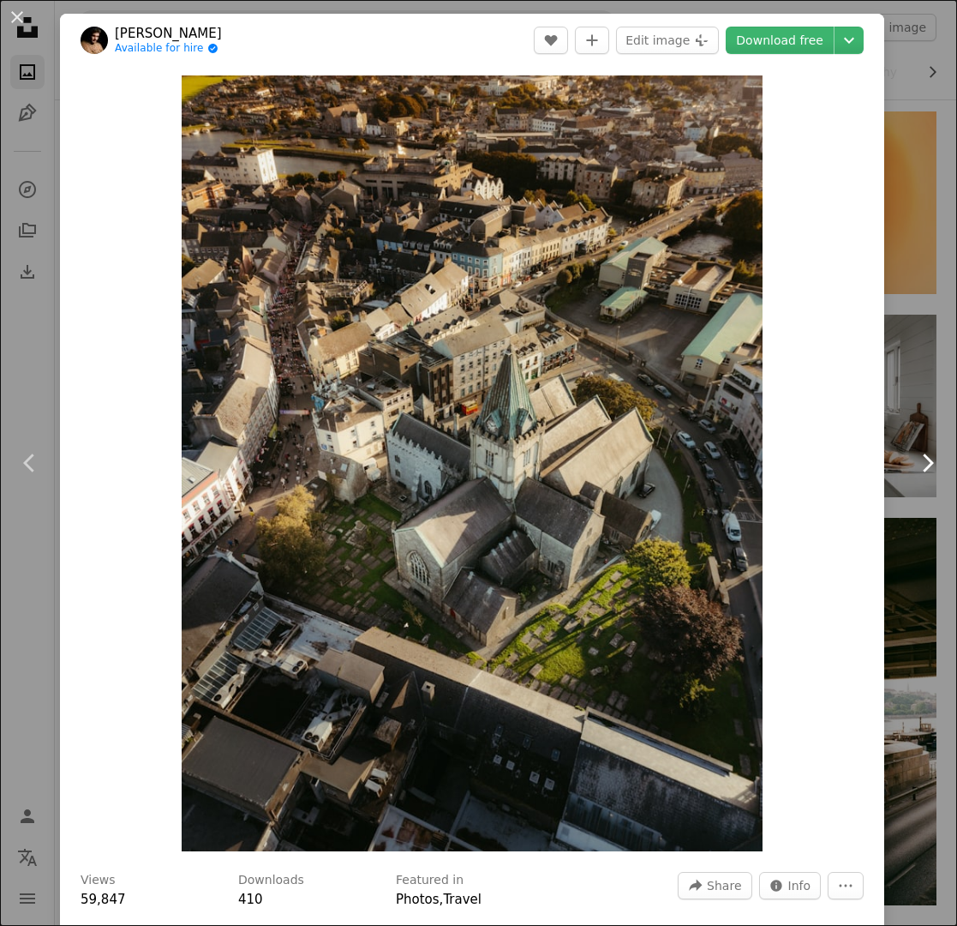
click at [818, 465] on icon "Chevron right" at bounding box center [927, 462] width 27 height 27
